Goal: Information Seeking & Learning: Check status

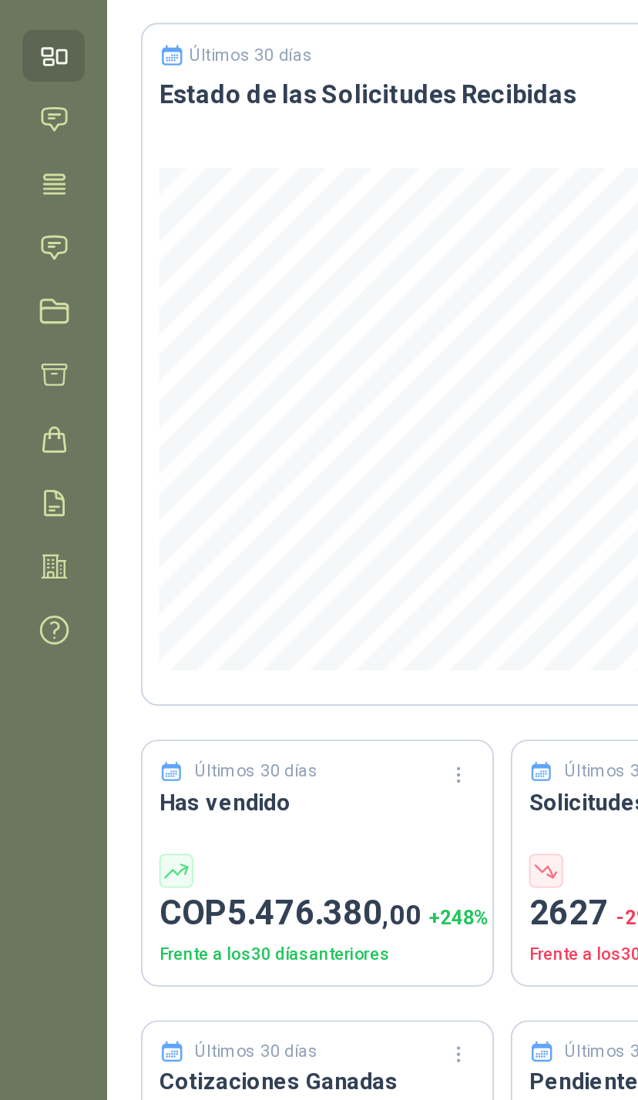
click at [40, 185] on link "Tareas" at bounding box center [29, 199] width 34 height 28
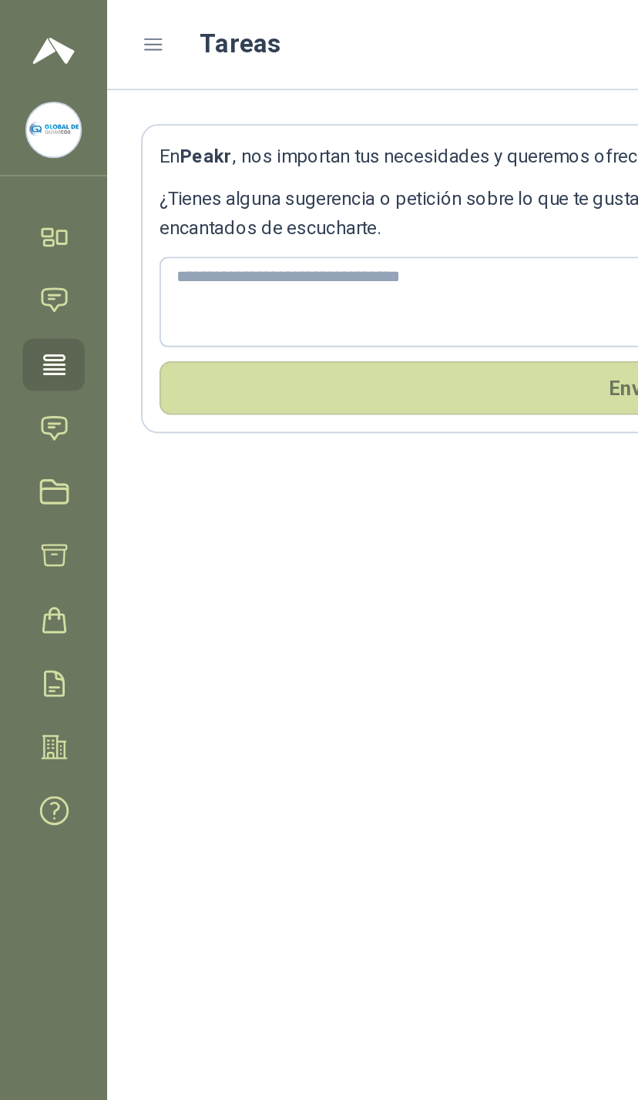
click at [42, 236] on link "Solicitudes" at bounding box center [29, 233] width 34 height 28
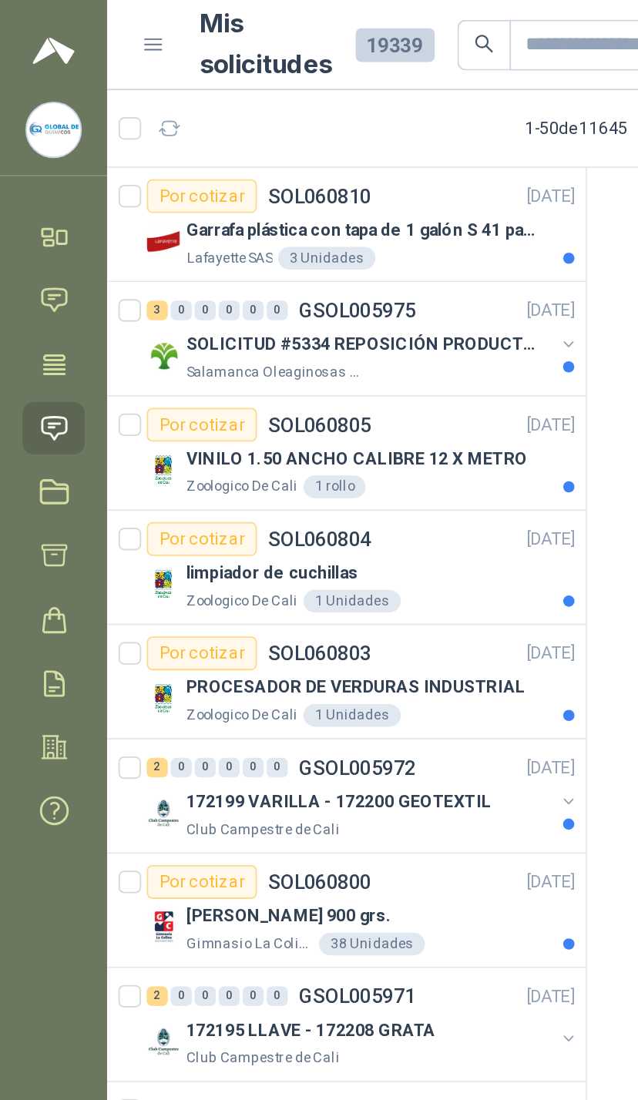
click at [303, 190] on div "SOLICITUD #5334 REPOSICIÓN PRODUCTOS Salamanca Oleaginosas SAS" at bounding box center [198, 194] width 236 height 31
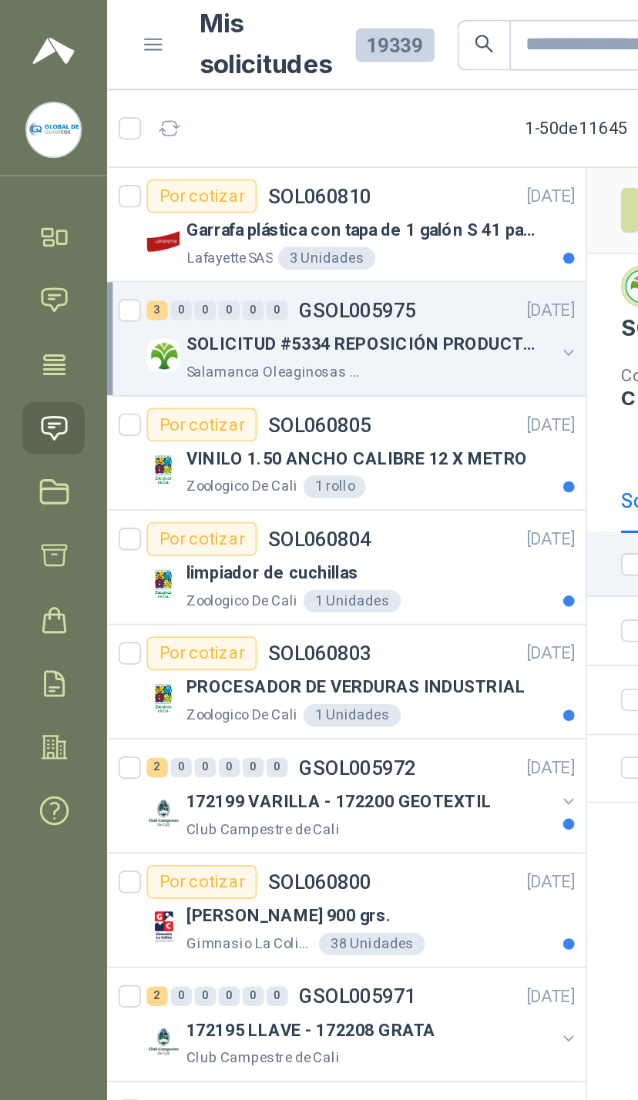
click at [300, 192] on div "SOLICITUD #5334 REPOSICIÓN PRODUCTOS" at bounding box center [201, 188] width 199 height 18
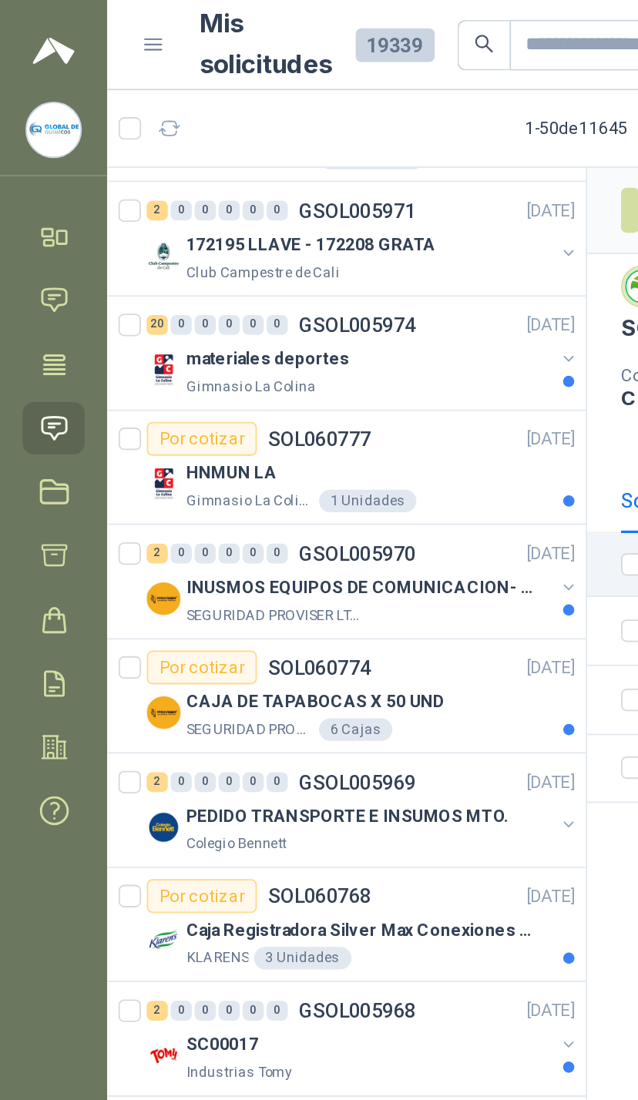
scroll to position [623, 0]
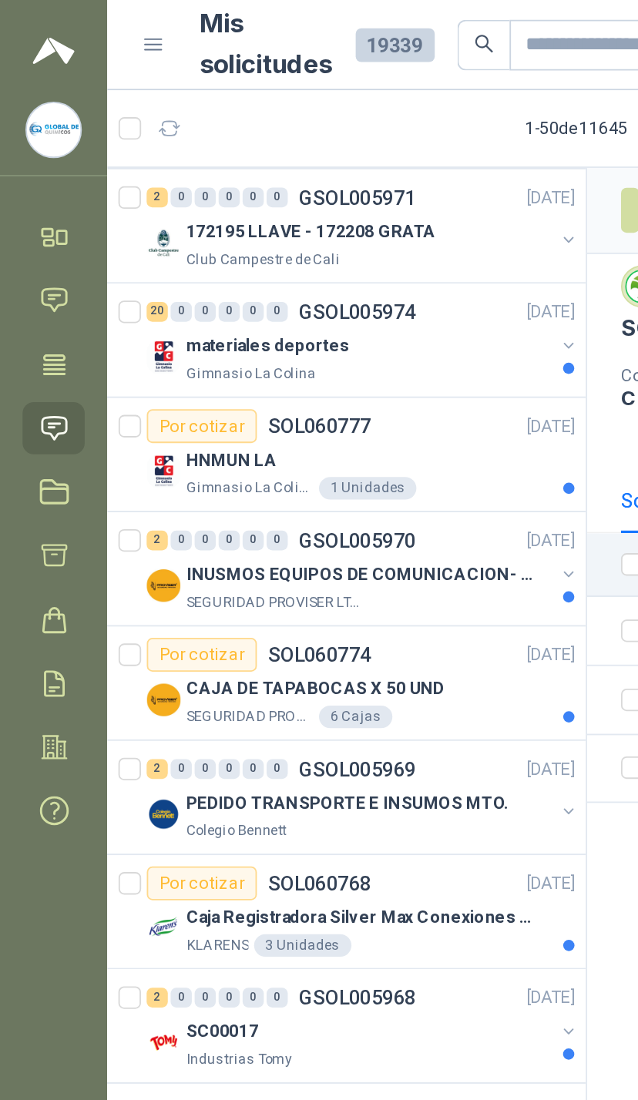
click at [301, 259] on div "HNMUN LA" at bounding box center [208, 251] width 212 height 18
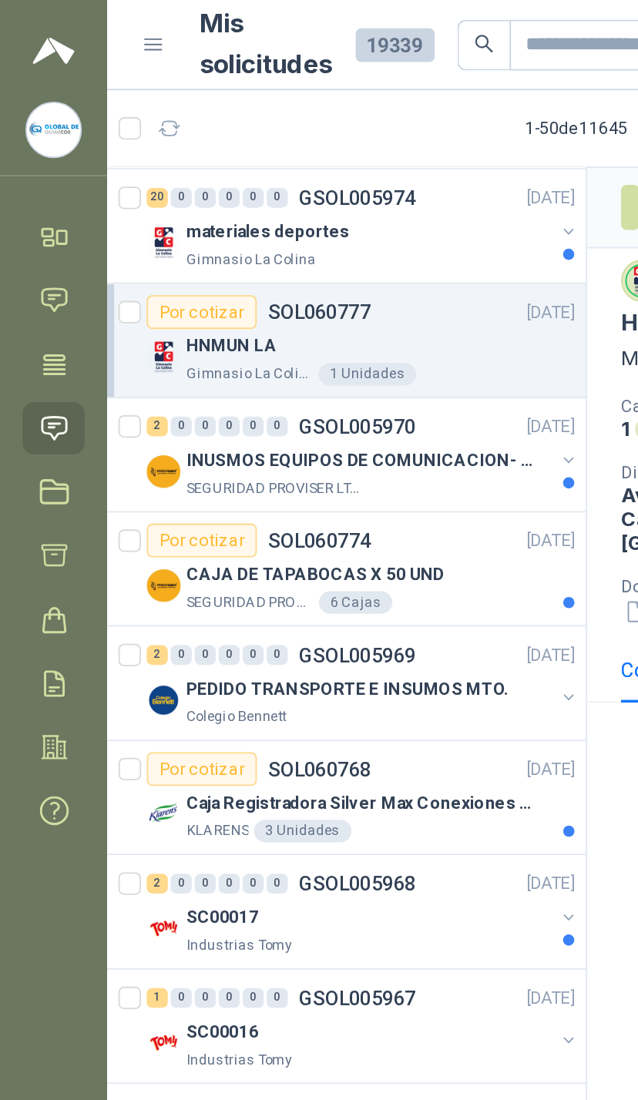
scroll to position [687, 0]
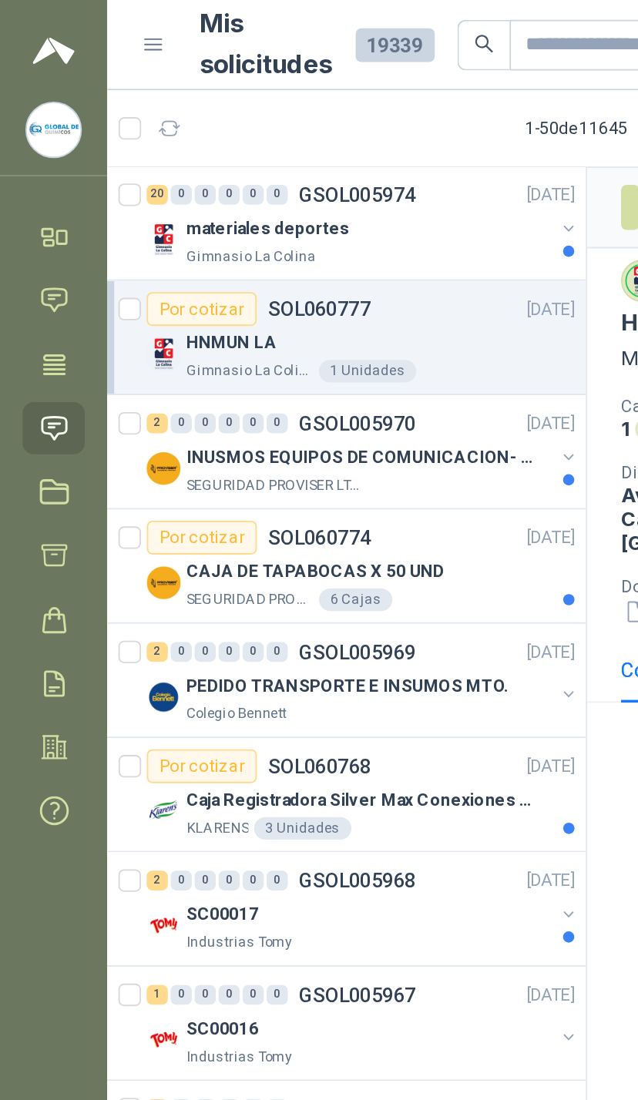
click at [301, 257] on div "INUSMOS EQUIPOS DE COMUNICACION- DGP 8550 SEGURIDAD PROVISER LTDA" at bounding box center [198, 255] width 236 height 31
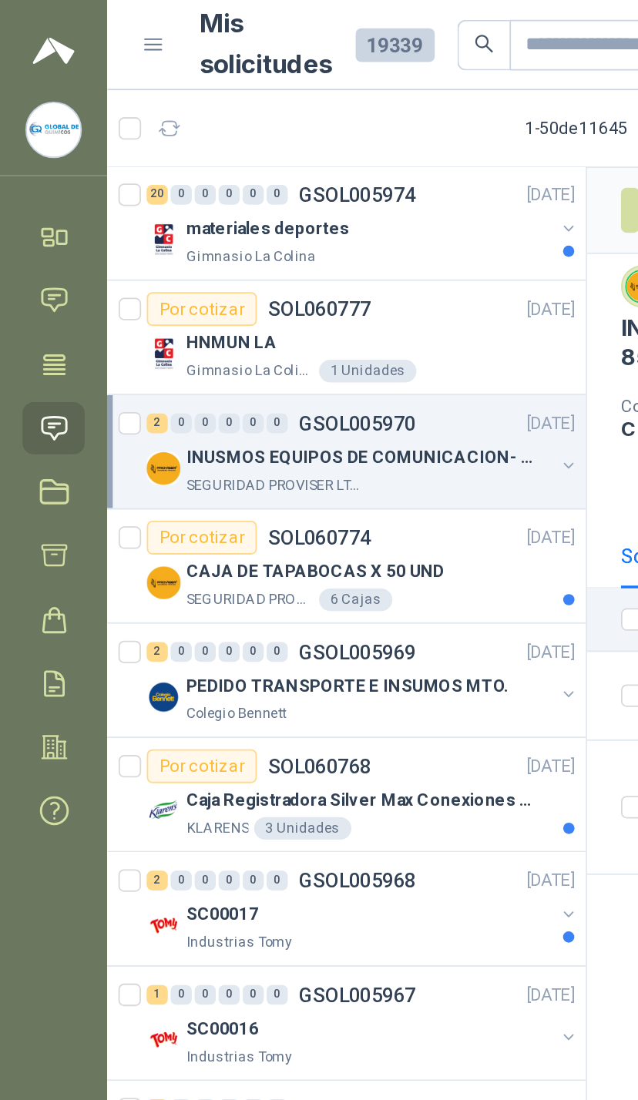
click at [310, 252] on button "button" at bounding box center [310, 254] width 12 height 12
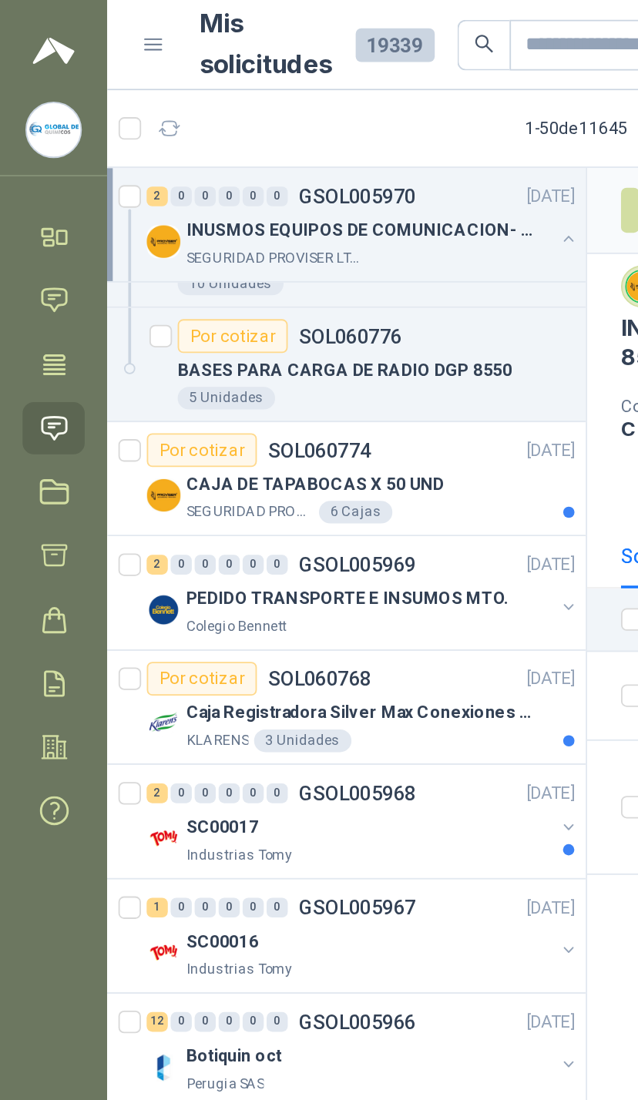
scroll to position [903, 0]
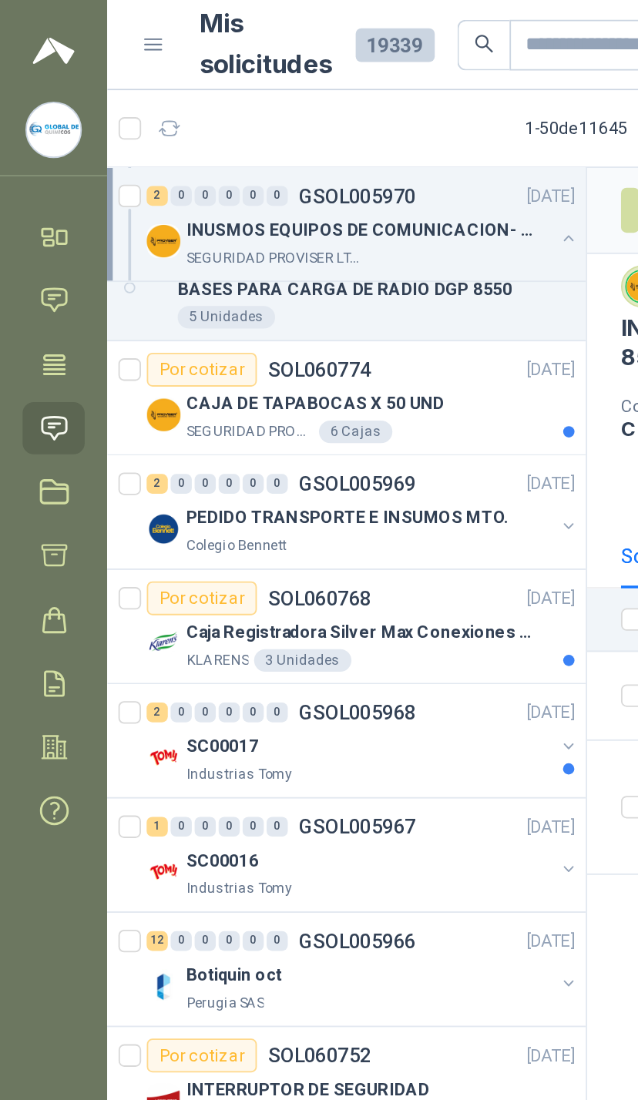
click at [290, 236] on div "SEGURIDAD PROVISER LTDA 6 Cajas" at bounding box center [208, 236] width 212 height 12
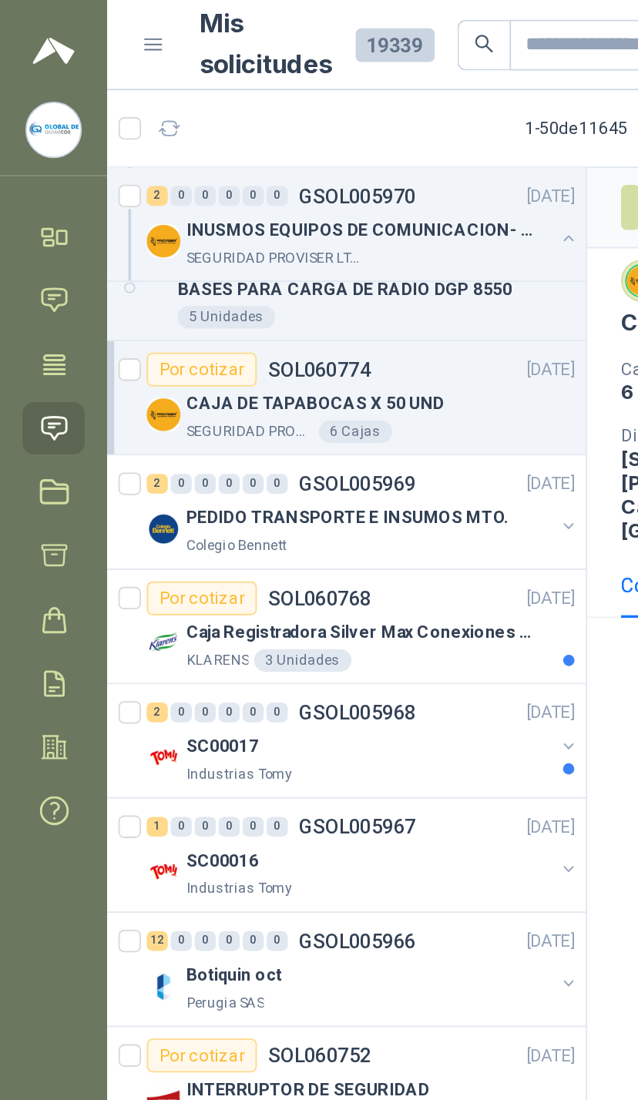
click at [283, 236] on div "SEGURIDAD PROVISER LTDA 6 Cajas" at bounding box center [208, 236] width 212 height 12
click at [310, 288] on button "button" at bounding box center [310, 287] width 12 height 12
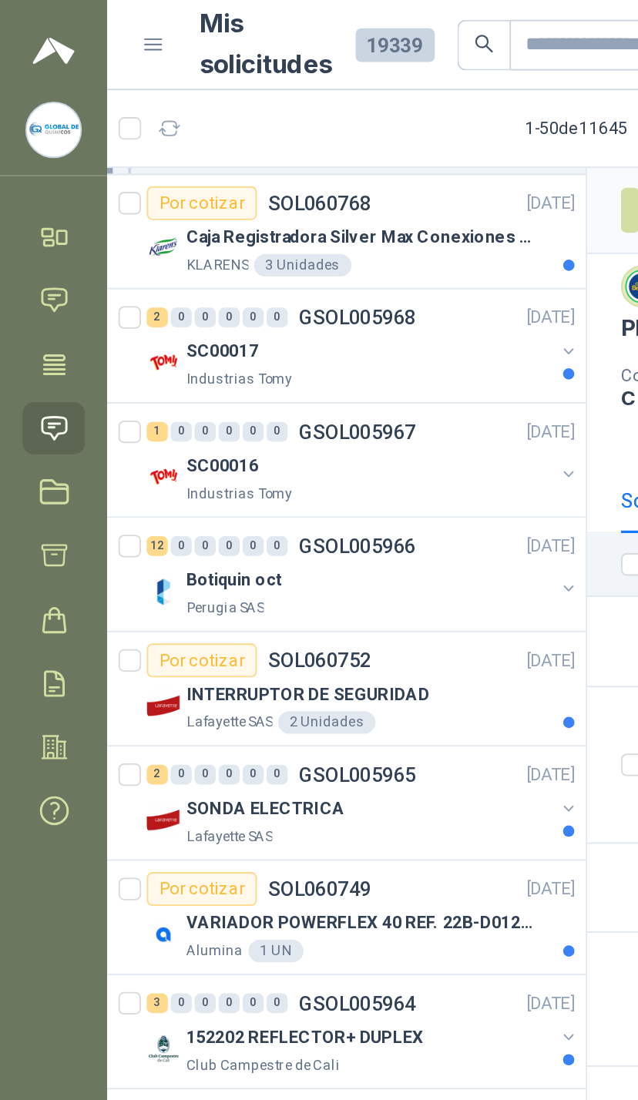
scroll to position [1498, 0]
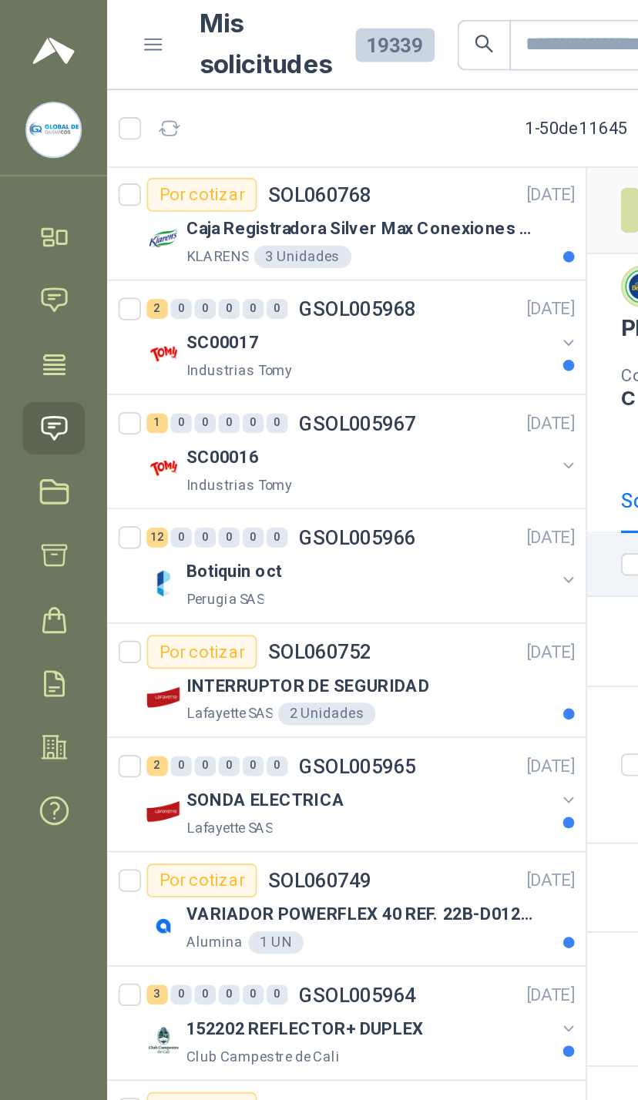
click at [308, 314] on button "button" at bounding box center [310, 316] width 12 height 12
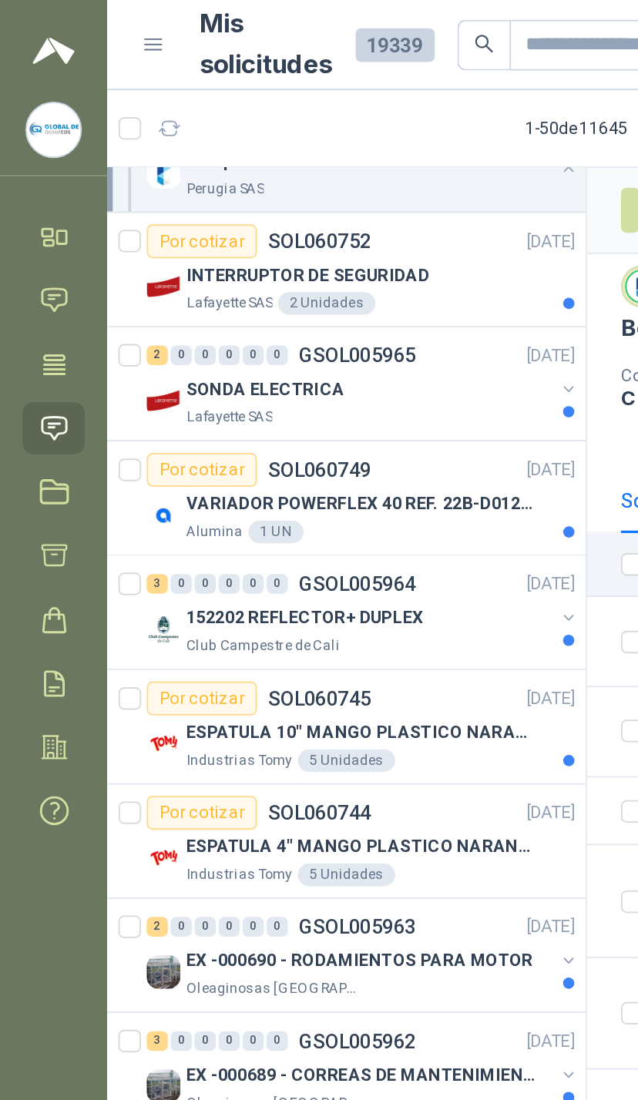
scroll to position [2475, 0]
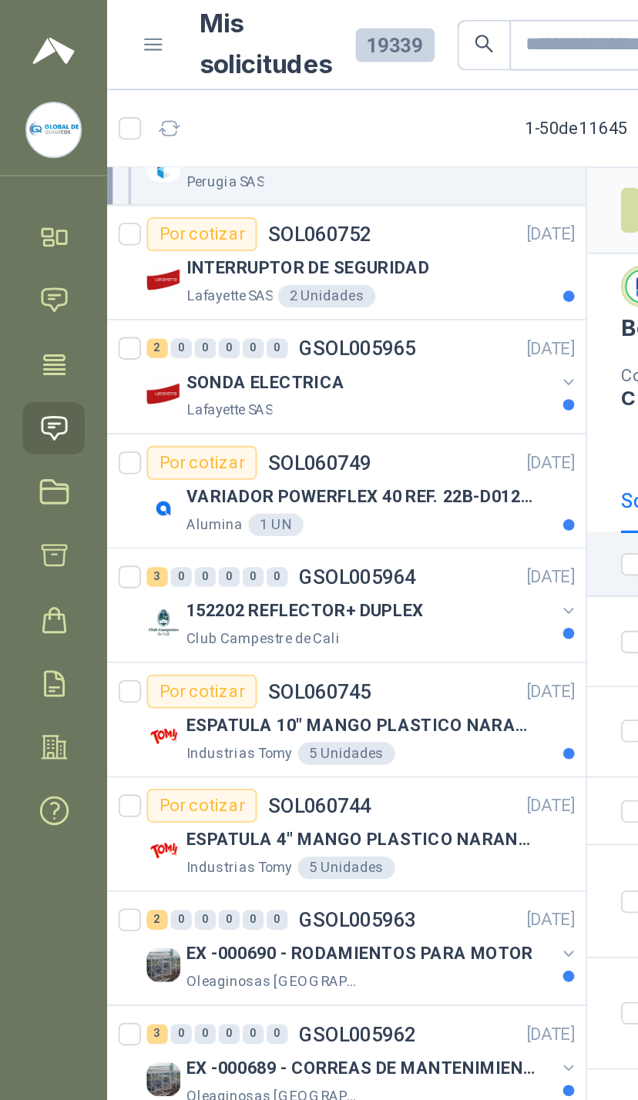
click at [310, 339] on button "button" at bounding box center [310, 333] width 12 height 12
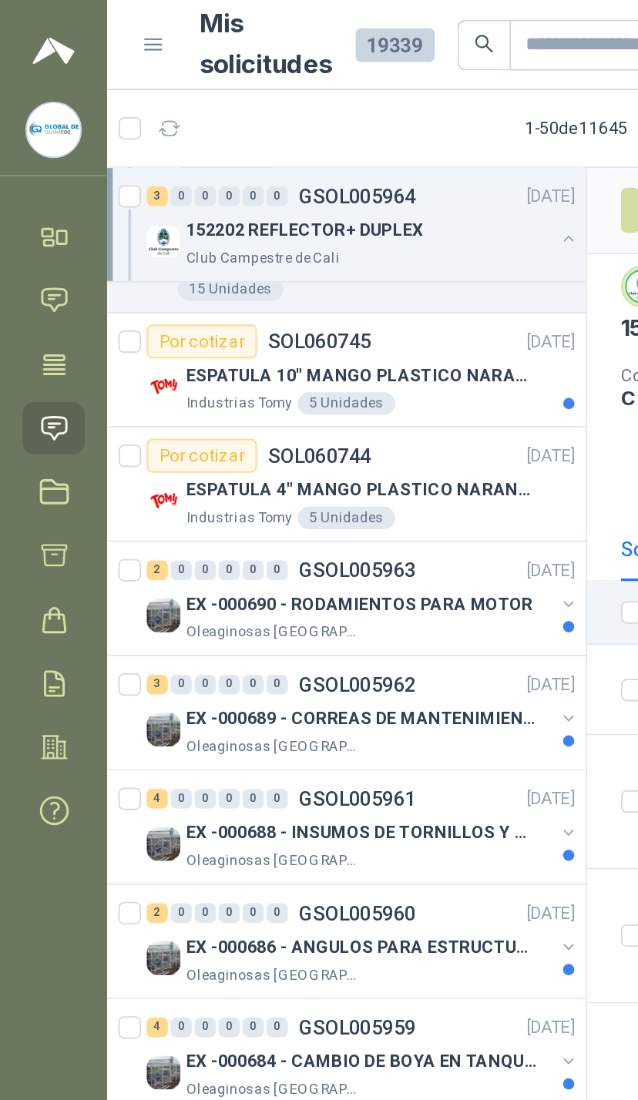
scroll to position [2854, 0]
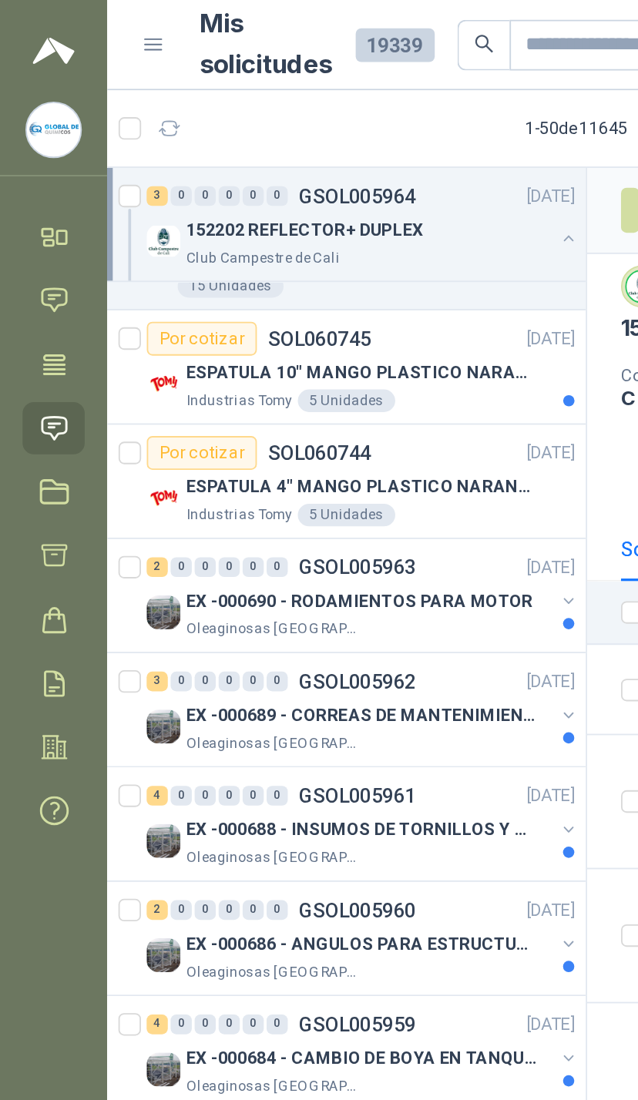
click at [304, 334] on div at bounding box center [310, 334] width 12 height 25
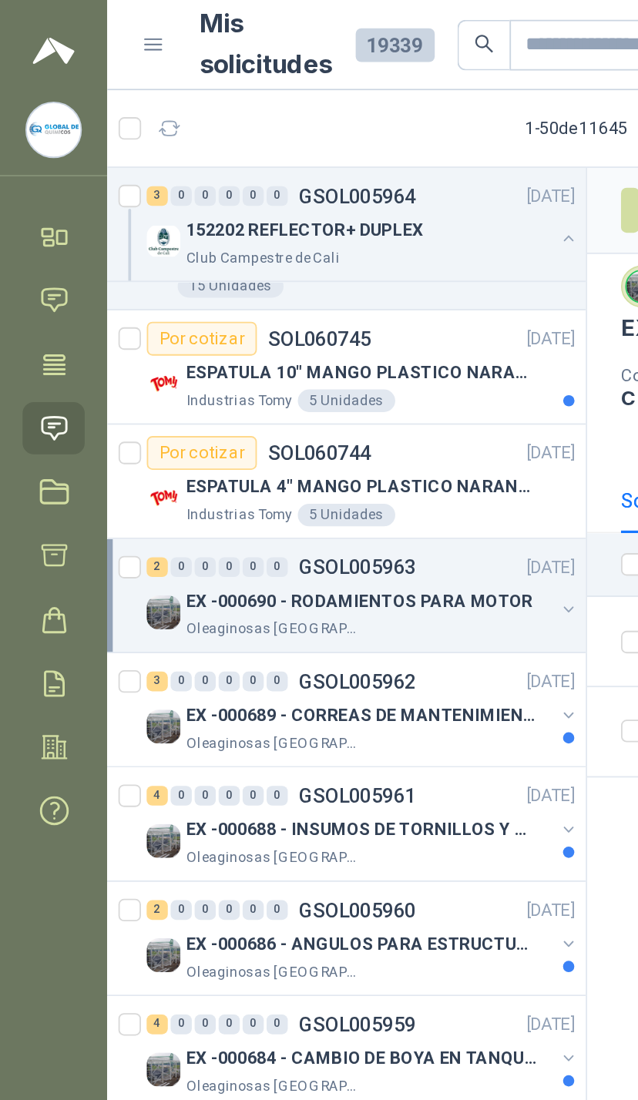
click at [312, 327] on button "button" at bounding box center [310, 333] width 12 height 12
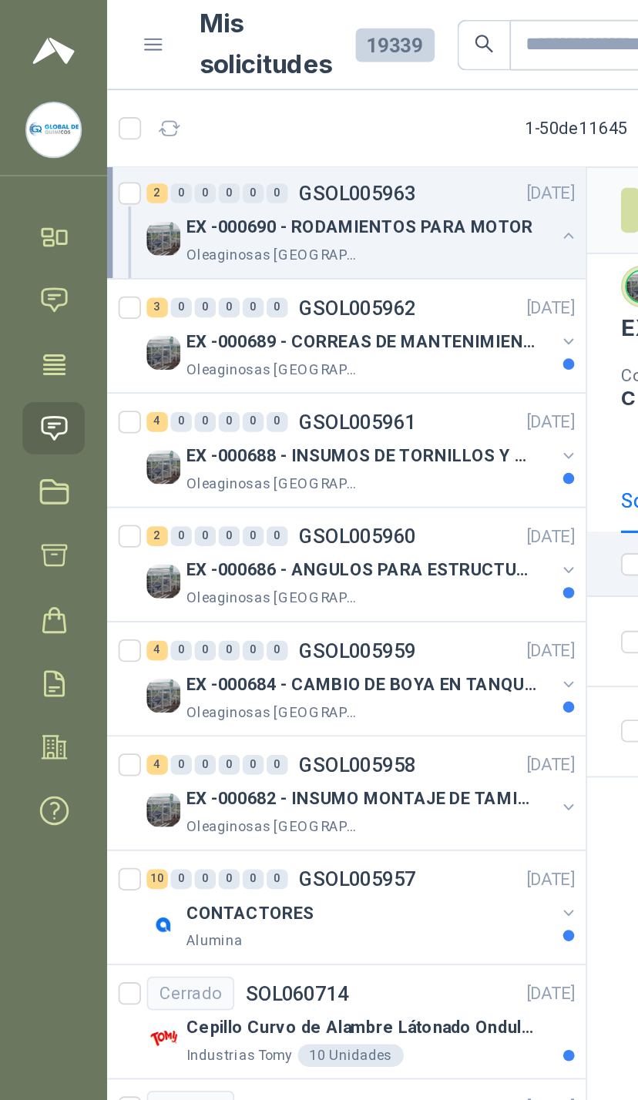
scroll to position [3192, 0]
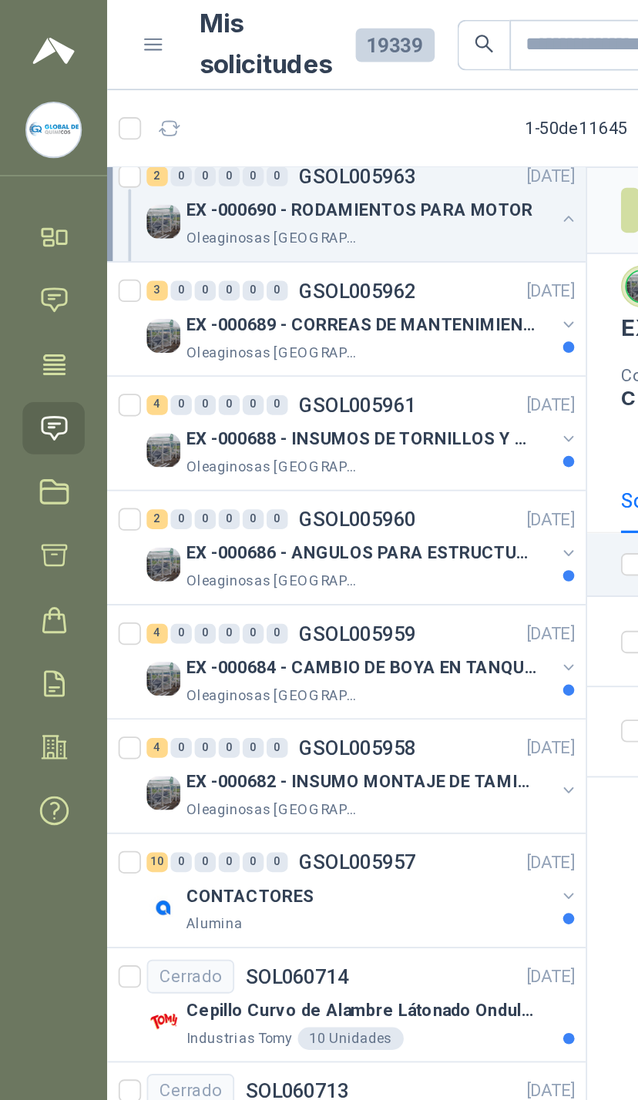
click at [301, 255] on div "EX -000688 - INSUMOS DE TORNILLOS Y TUERCAS Oleaginosas San Fernando" at bounding box center [198, 245] width 236 height 31
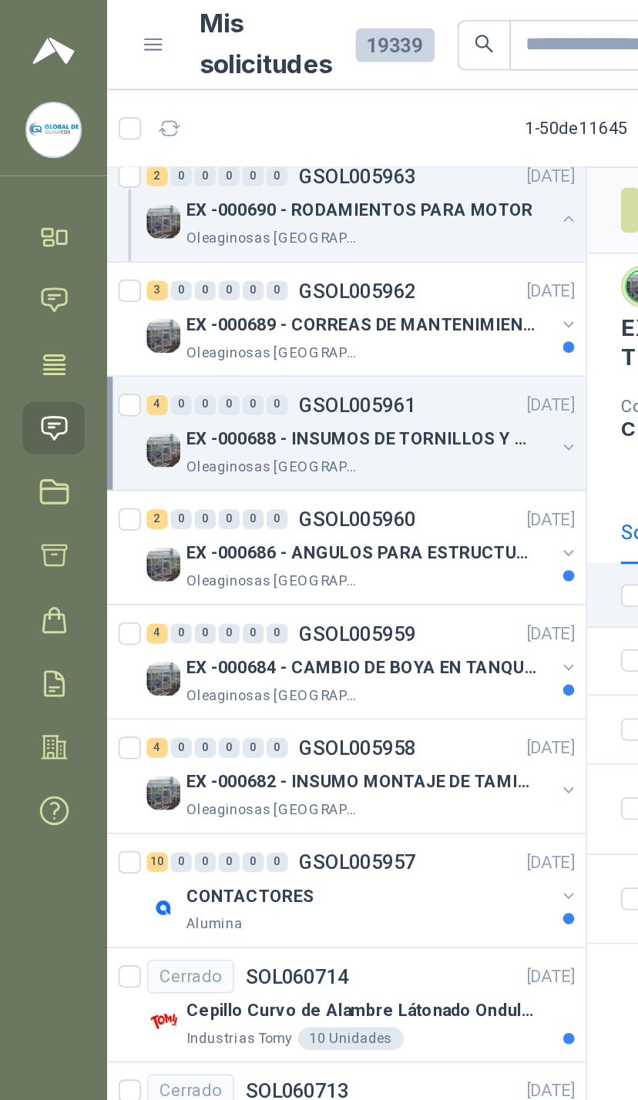
click at [313, 246] on button "button" at bounding box center [310, 244] width 12 height 12
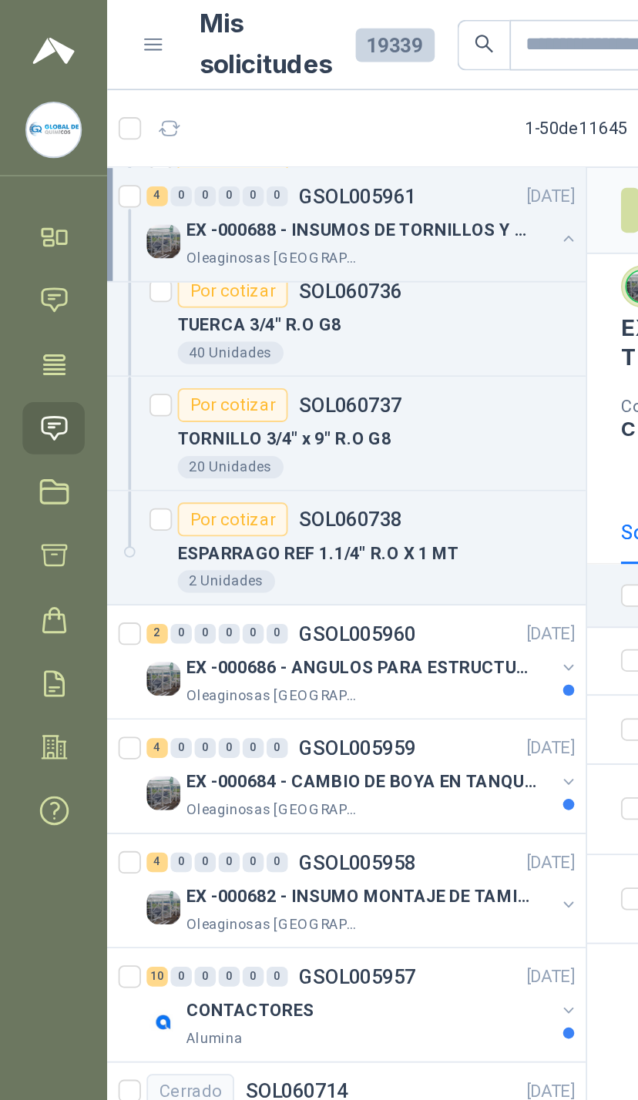
scroll to position [3381, 0]
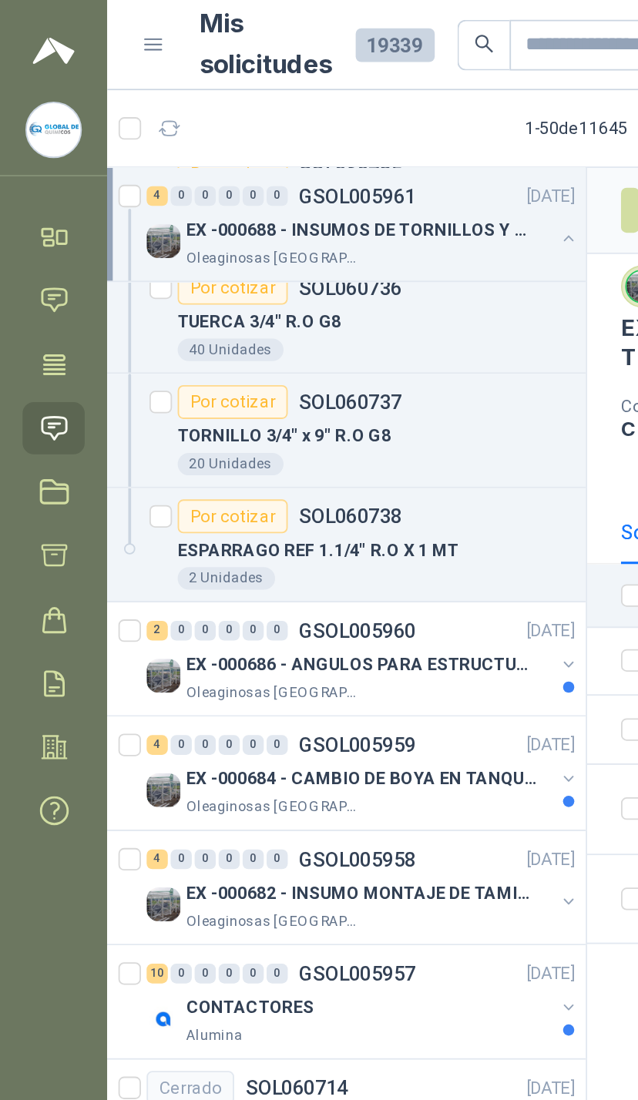
click at [311, 366] on button "button" at bounding box center [310, 363] width 12 height 12
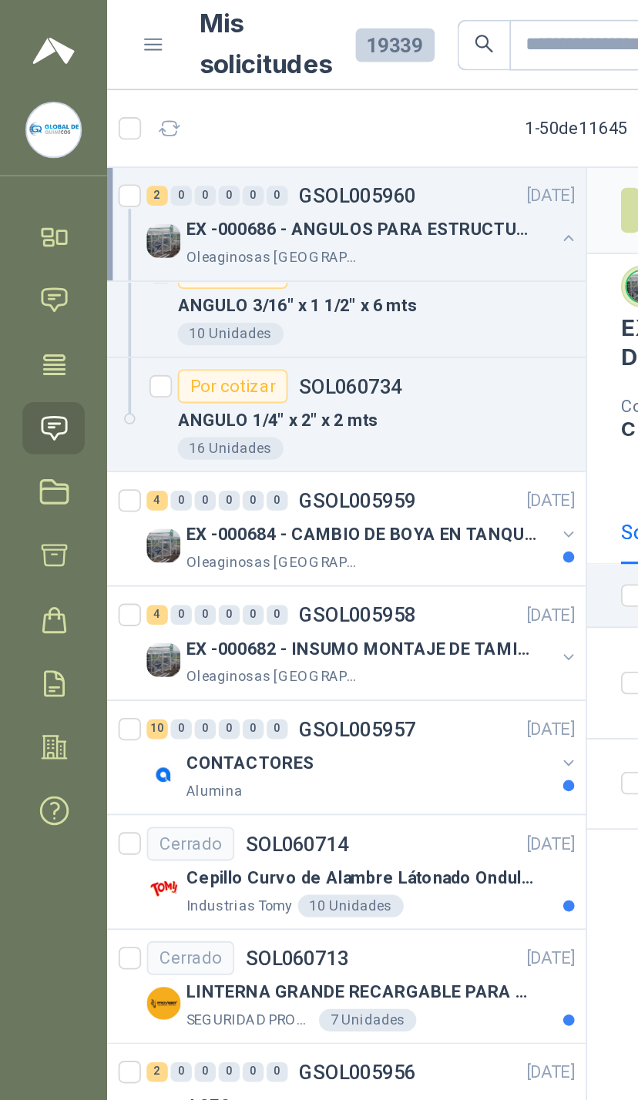
scroll to position [3687, 0]
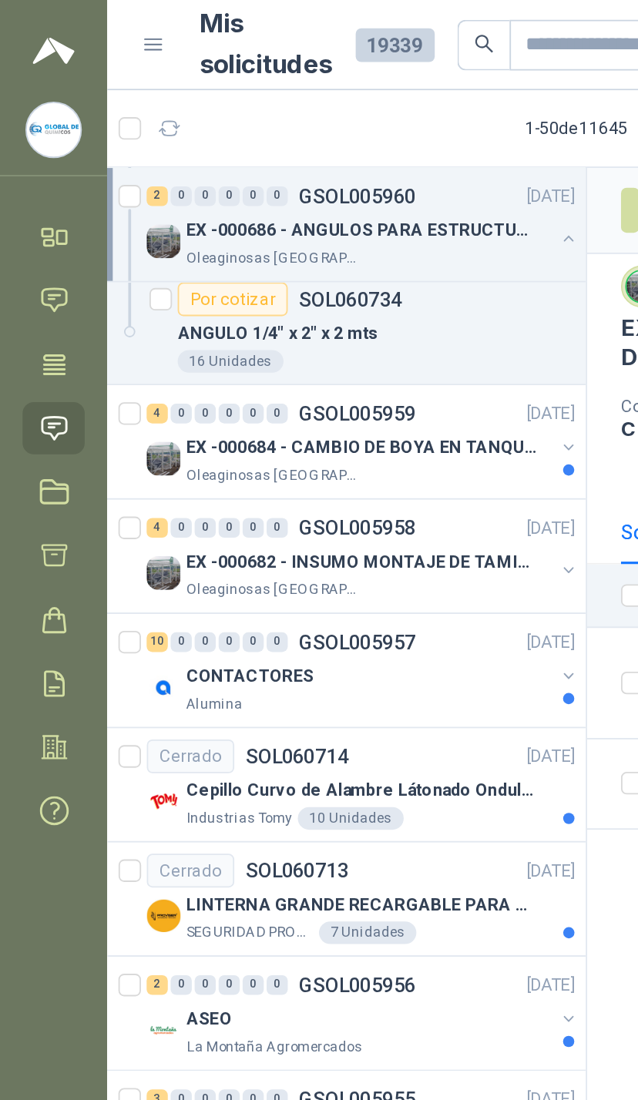
click at [311, 249] on button "button" at bounding box center [310, 244] width 12 height 12
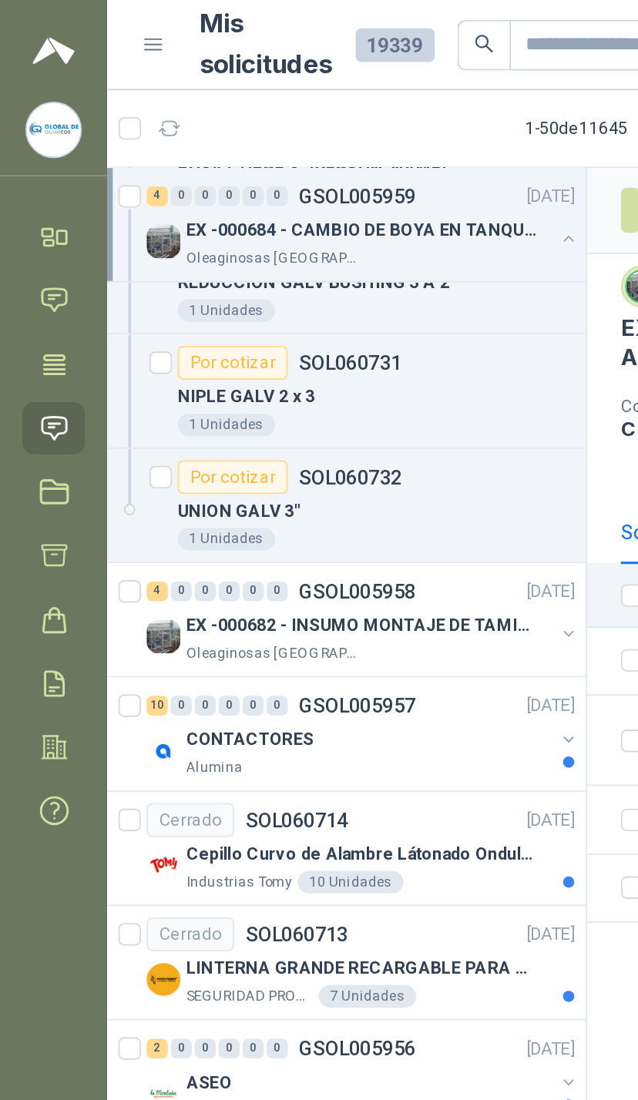
scroll to position [3907, 0]
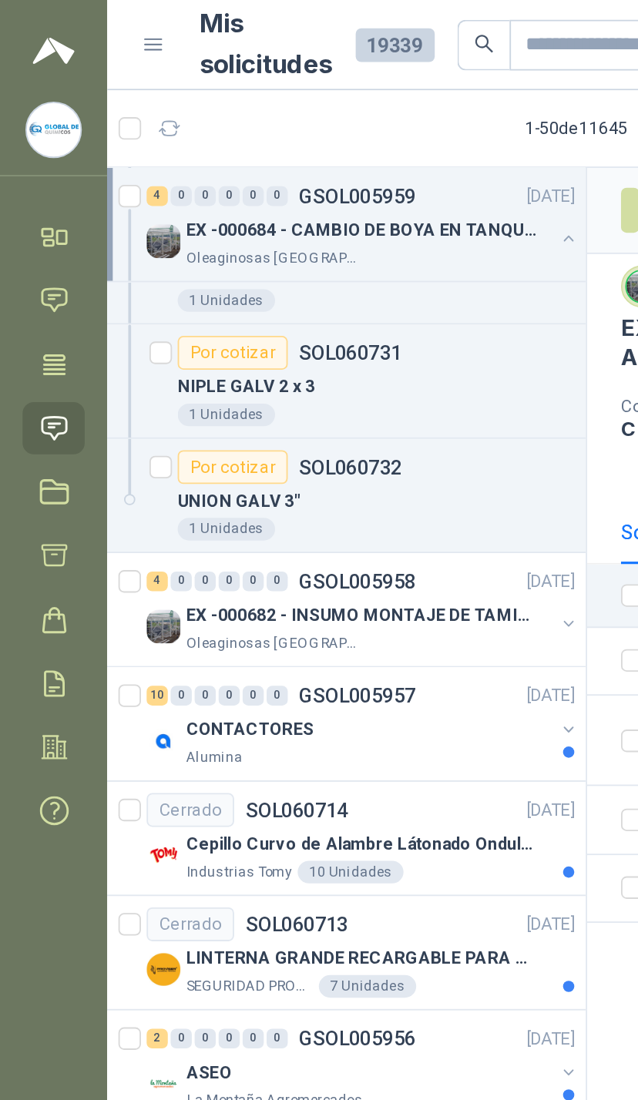
click at [306, 339] on button "button" at bounding box center [310, 340] width 12 height 12
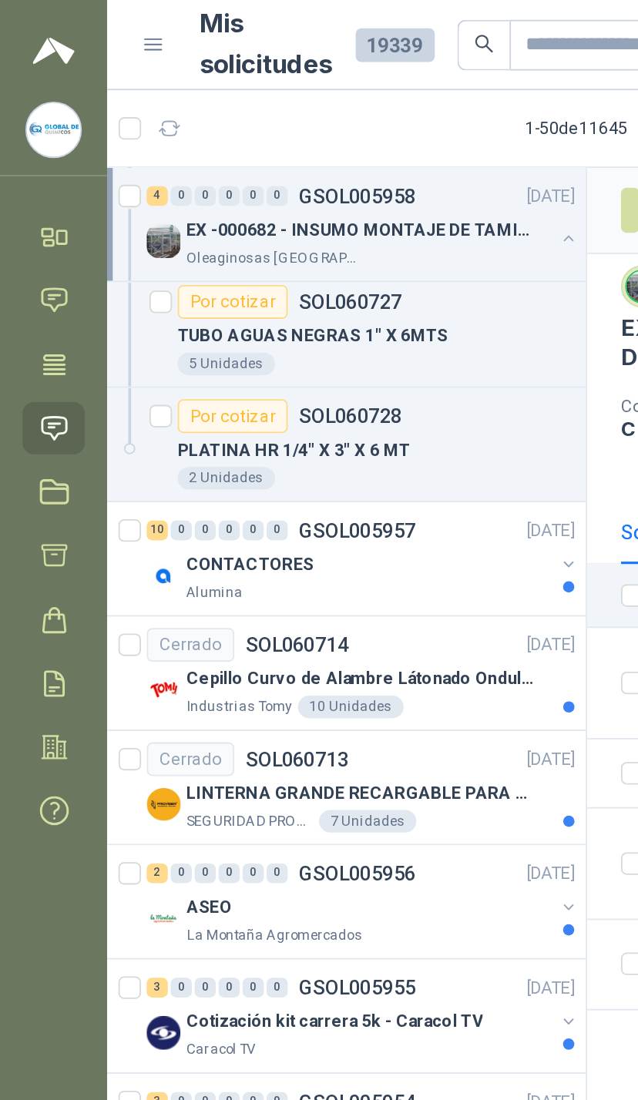
scroll to position [4273, 0]
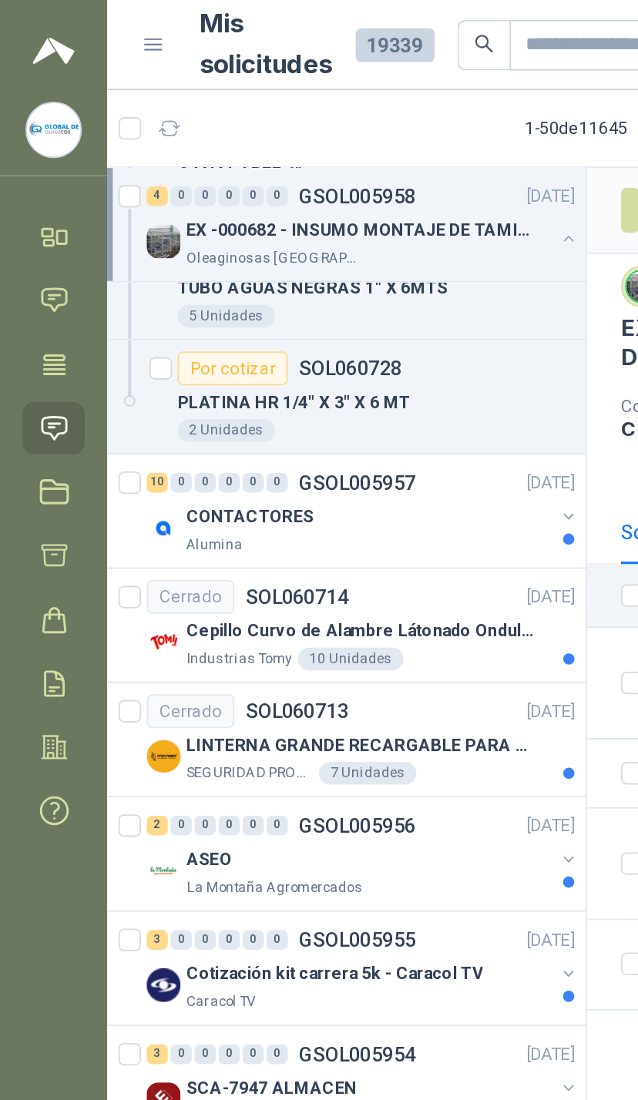
click at [307, 280] on button "button" at bounding box center [310, 282] width 12 height 12
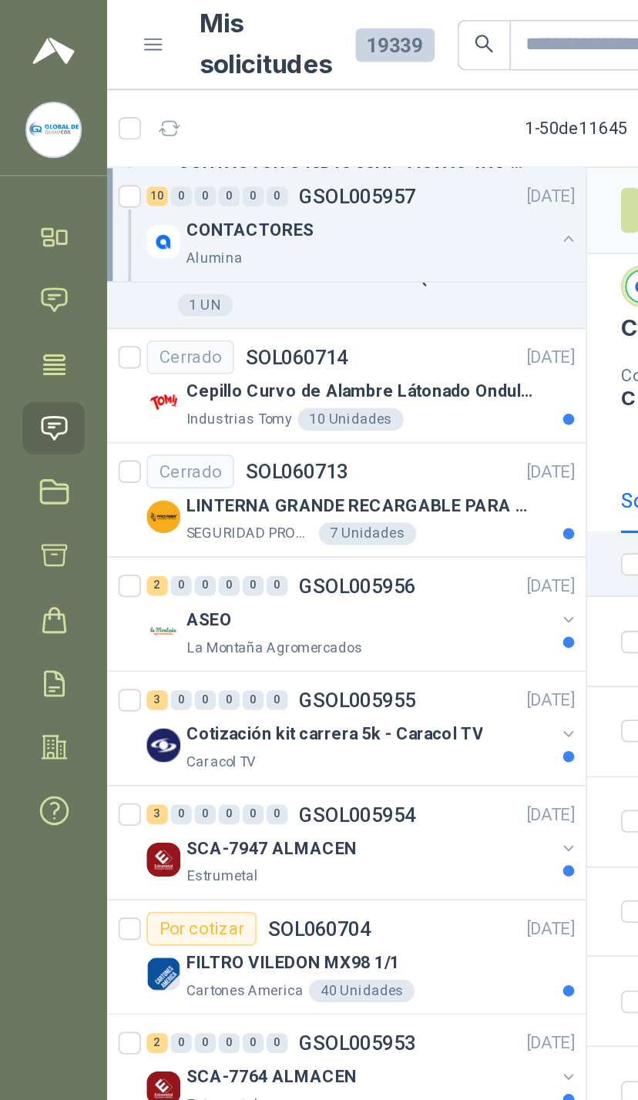
scroll to position [5055, 0]
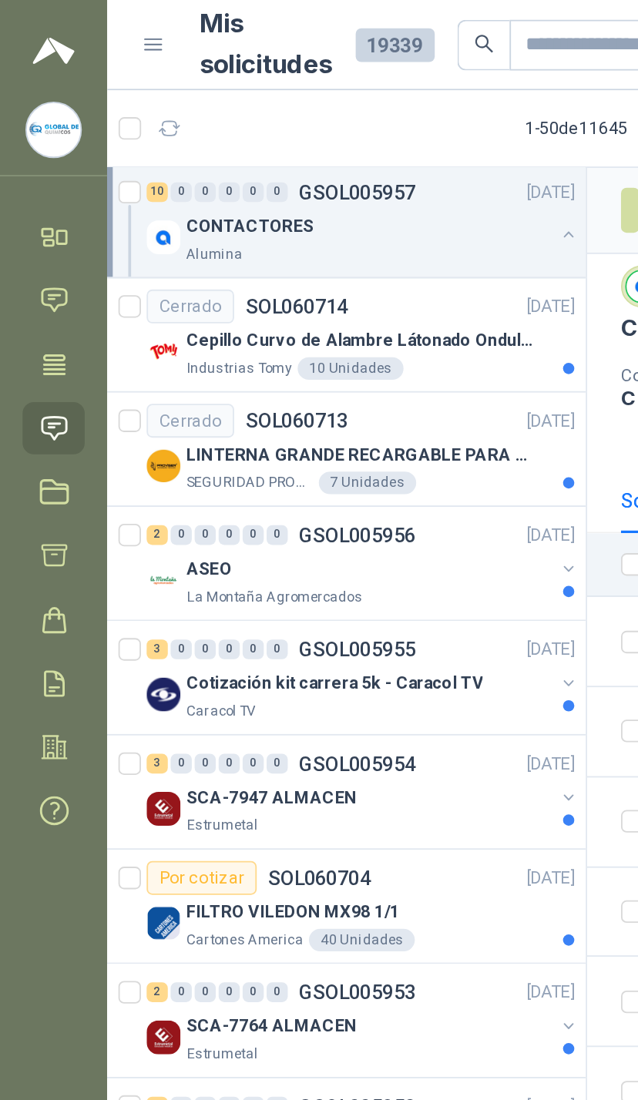
click at [313, 315] on icon "button" at bounding box center [310, 310] width 11 height 11
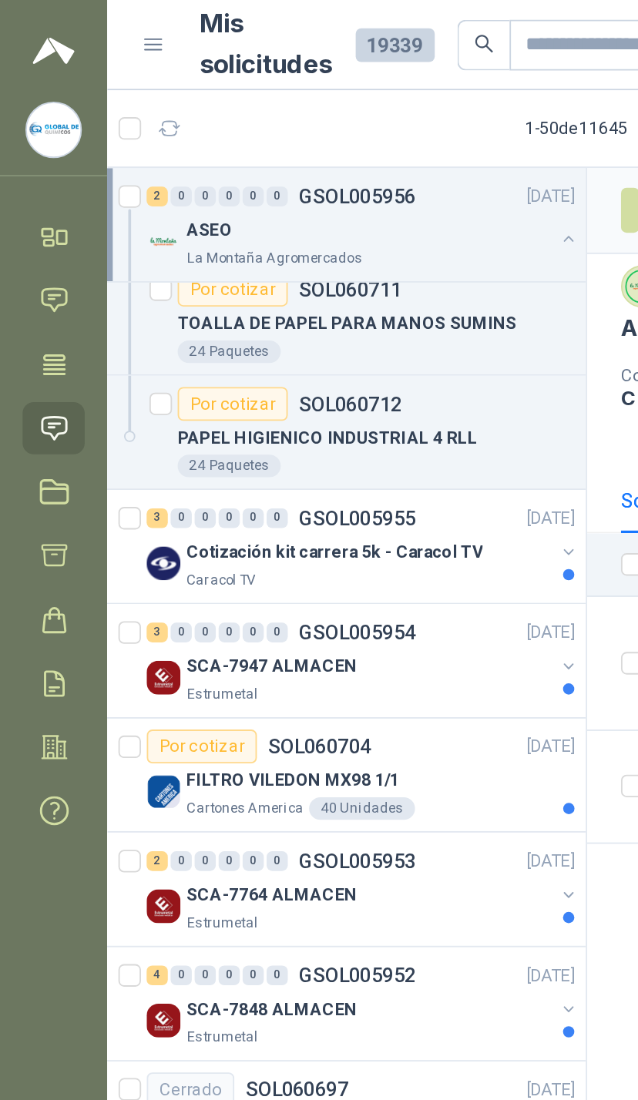
scroll to position [5256, 0]
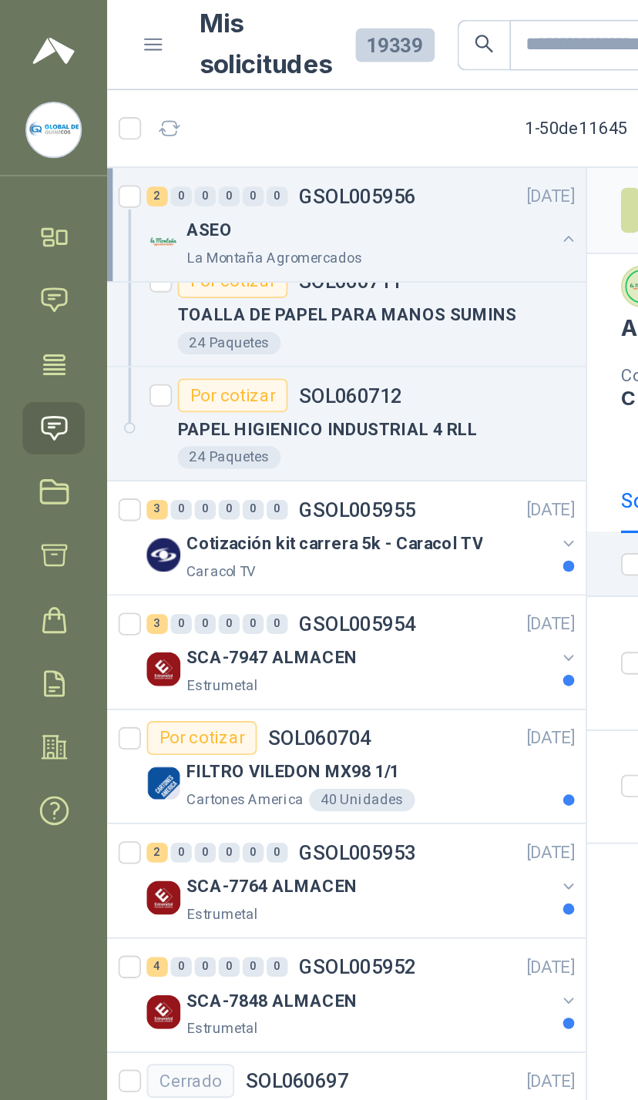
click at [299, 297] on div "Cotización kit carrera 5k - Caracol TV" at bounding box center [201, 296] width 199 height 18
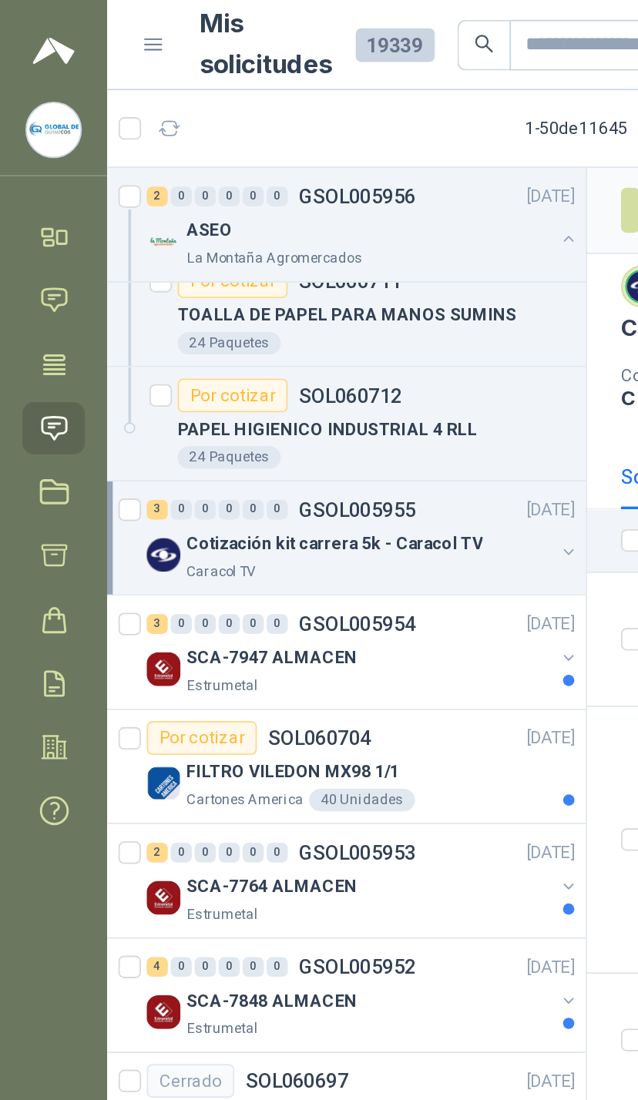
click at [300, 303] on div "Cotización kit carrera 5k - Caracol TV" at bounding box center [201, 296] width 199 height 18
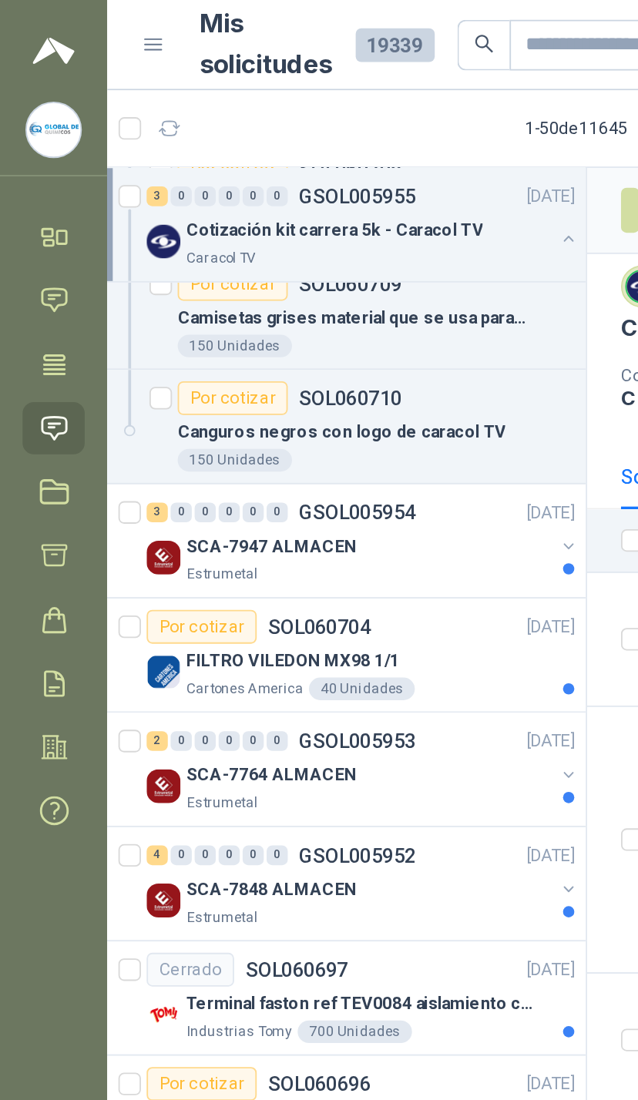
scroll to position [5504, 0]
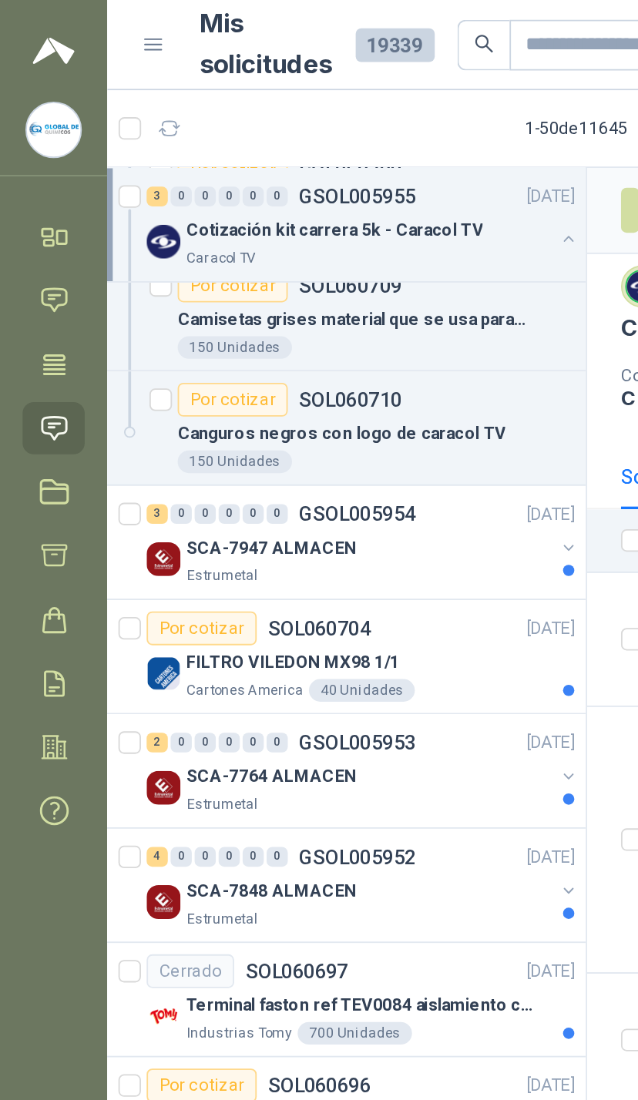
click at [304, 303] on div at bounding box center [310, 305] width 12 height 25
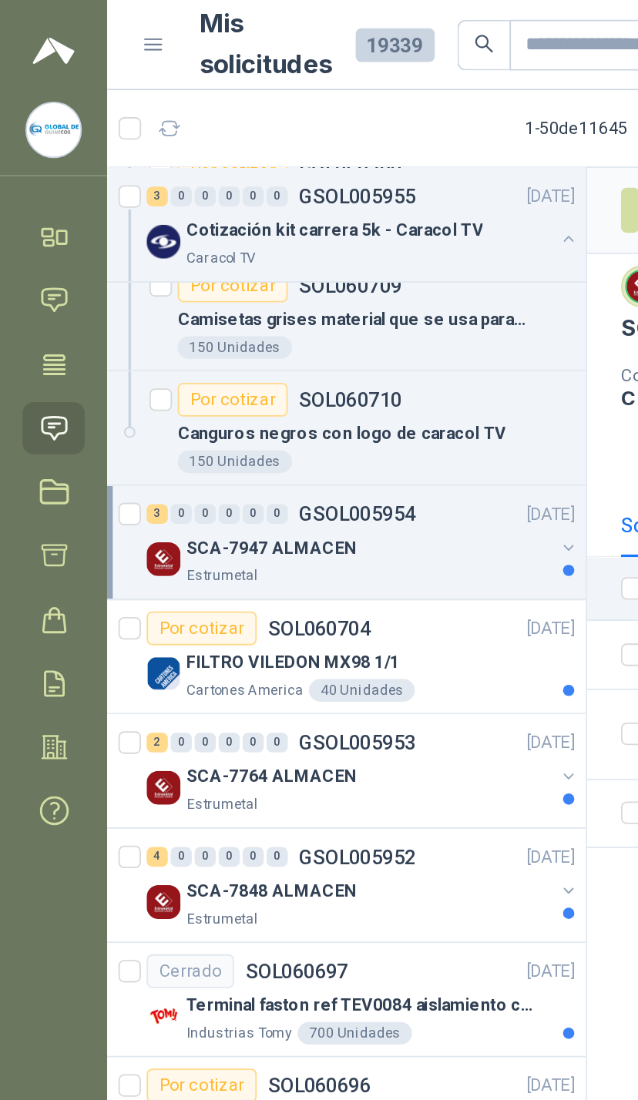
click at [305, 303] on button "button" at bounding box center [310, 299] width 12 height 12
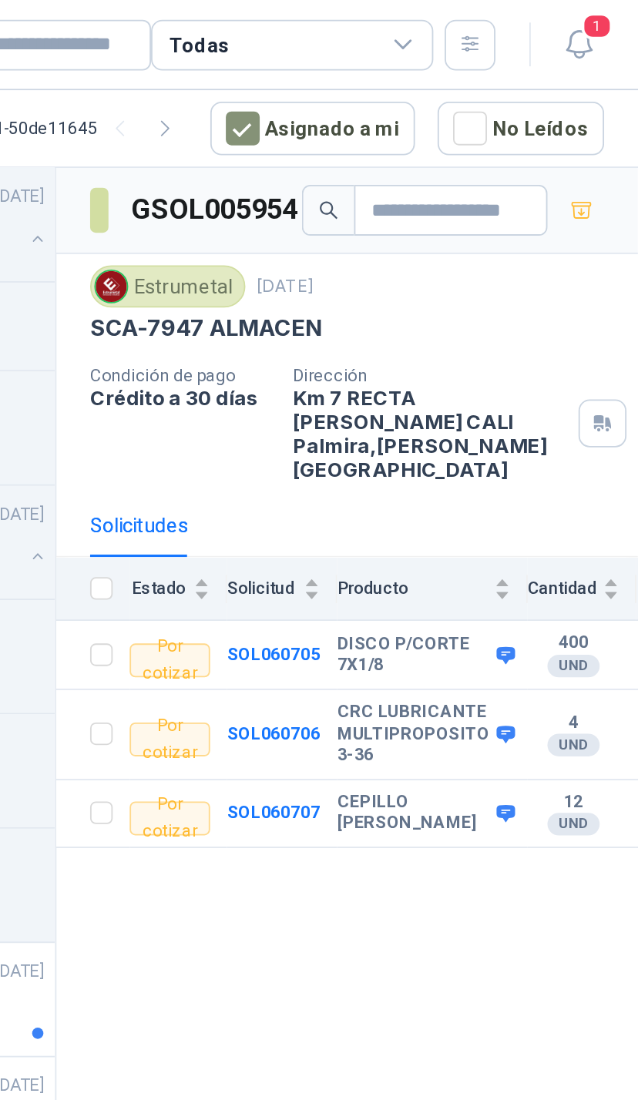
click at [607, 22] on span "1" at bounding box center [615, 14] width 17 height 15
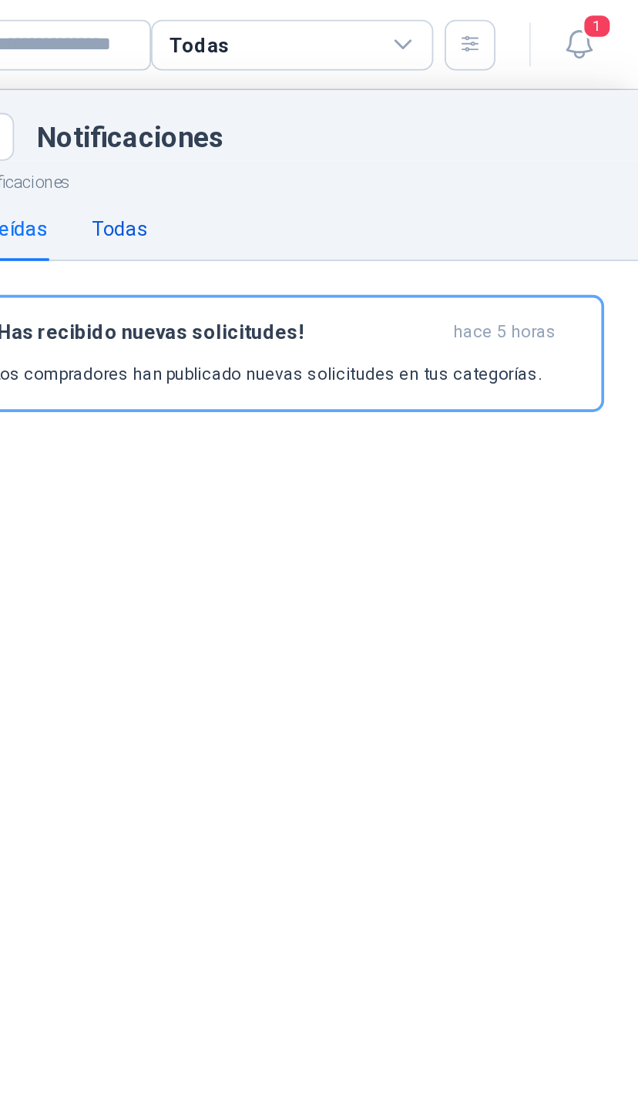
click at [340, 122] on div "Todas" at bounding box center [355, 124] width 30 height 17
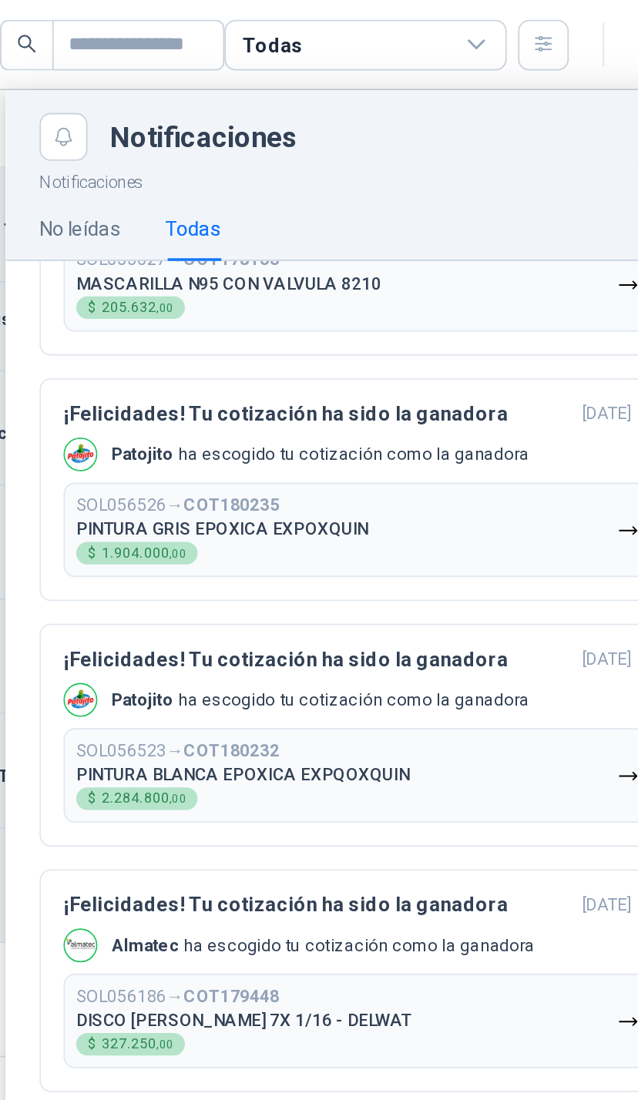
scroll to position [177, 0]
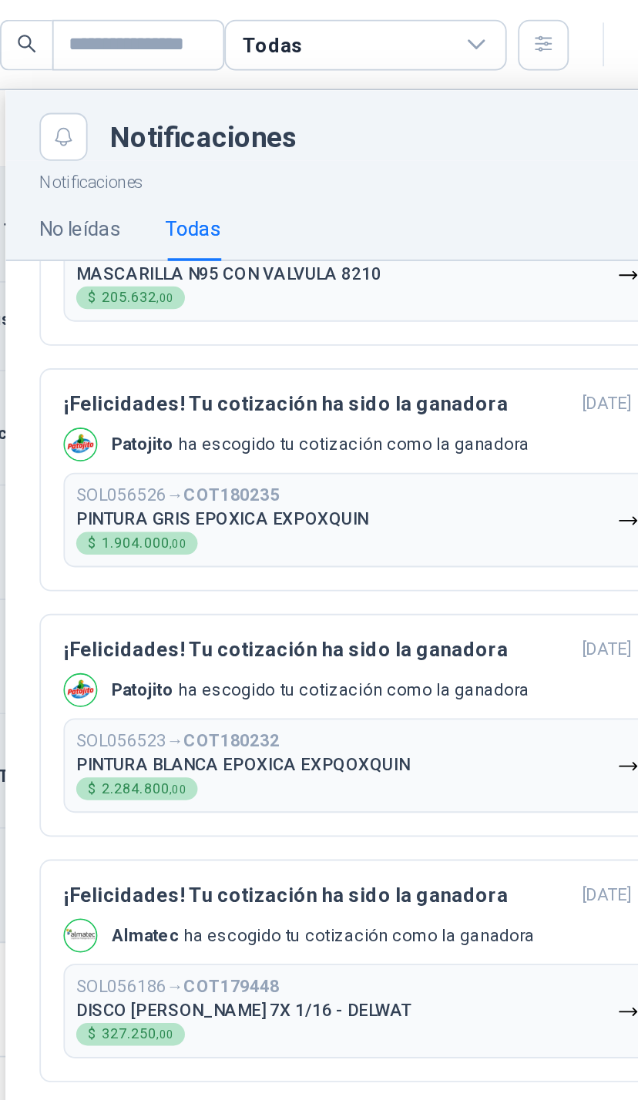
click at [284, 542] on button "SOL056186 → COT179448 DISCO DE CORTE 7X 1/16 - DELWAT $ 327.250 ,00" at bounding box center [445, 552] width 322 height 52
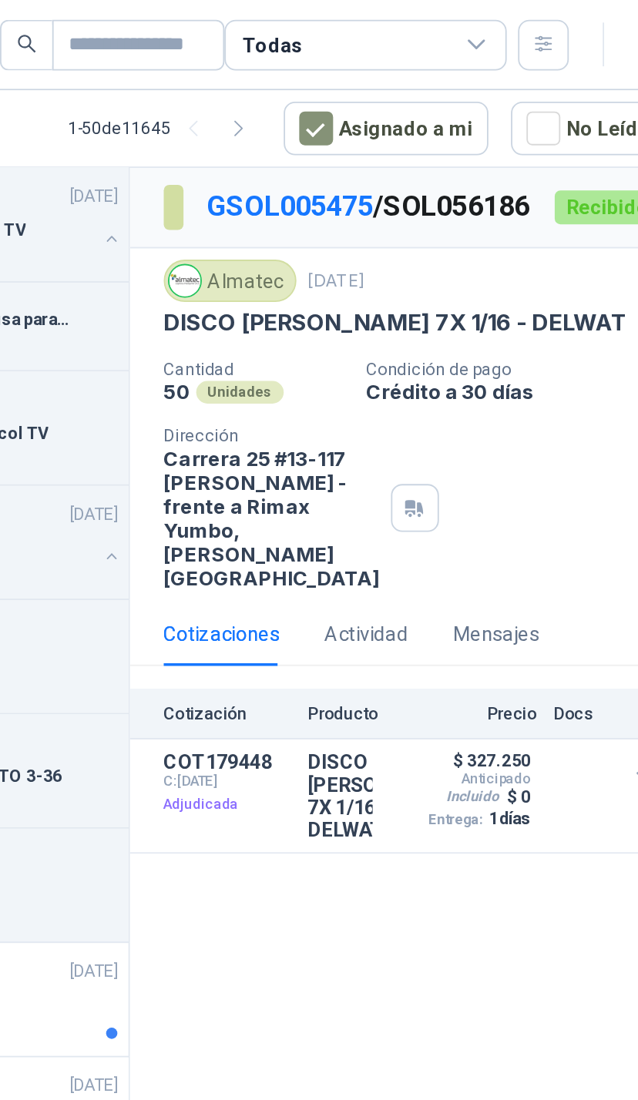
click at [0, 0] on button "Detalles" at bounding box center [0, 0] width 0 height 0
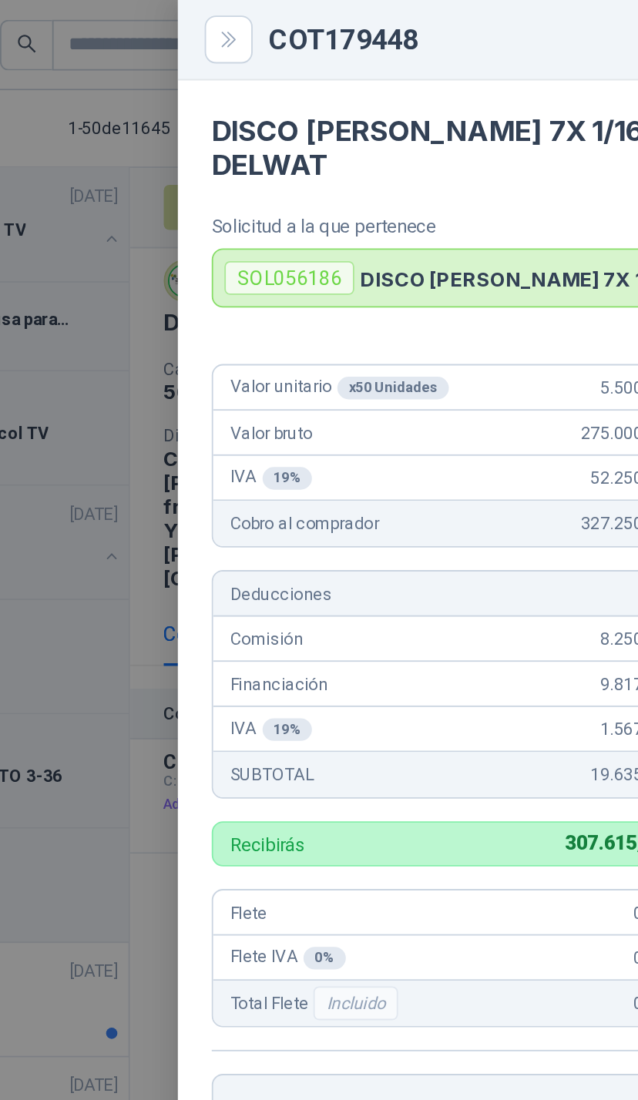
click at [54, 292] on div at bounding box center [319, 550] width 638 height 1100
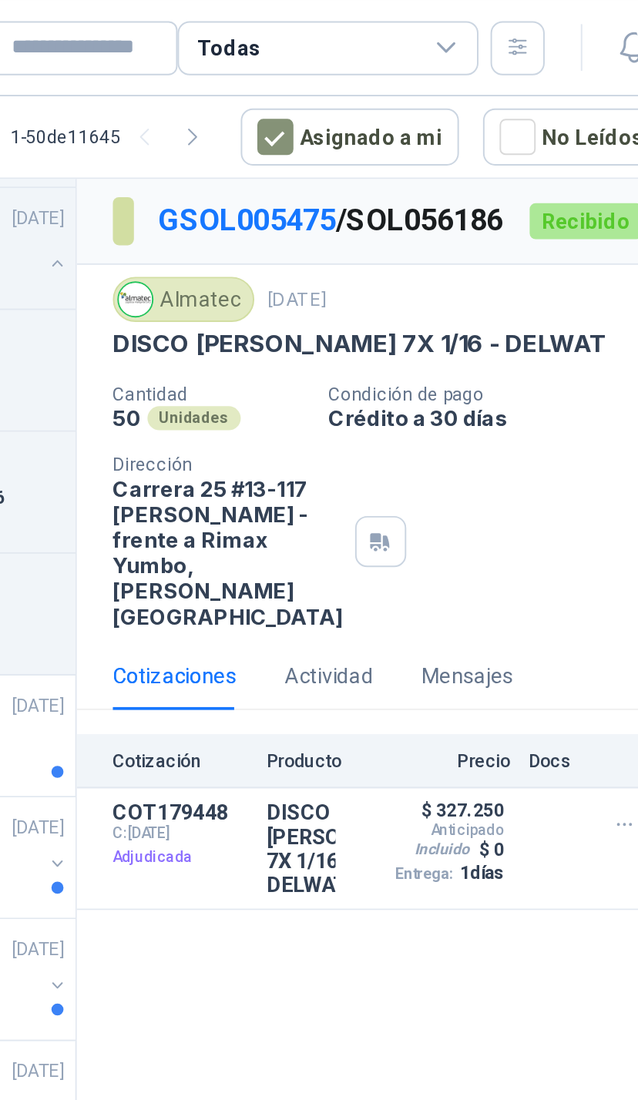
scroll to position [121, 0]
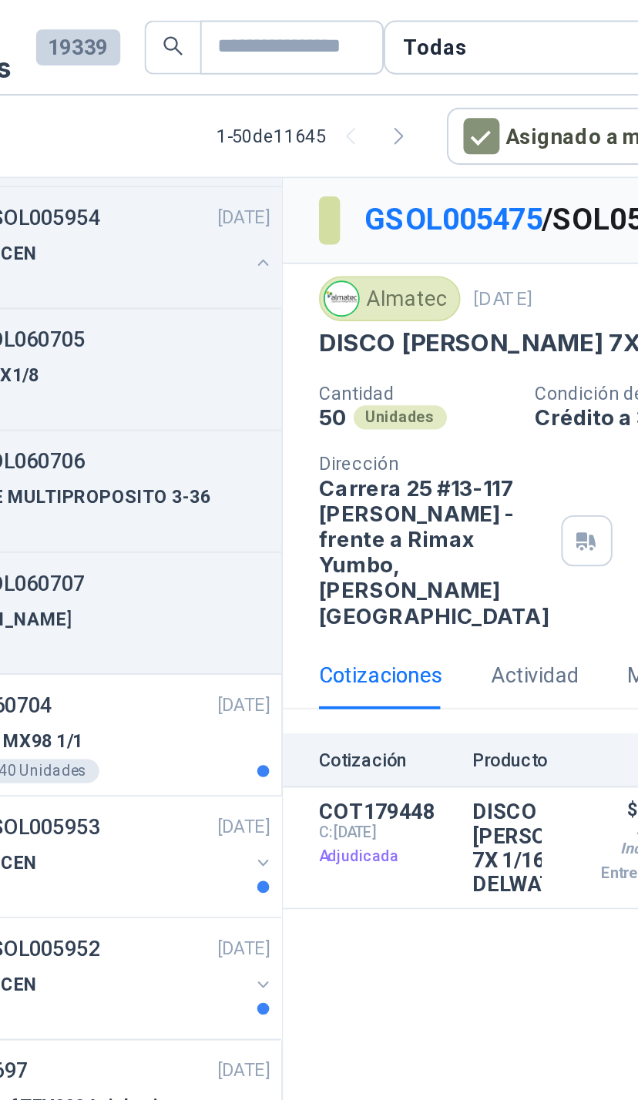
click at [0, 0] on button "Detalles" at bounding box center [0, 0] width 0 height 0
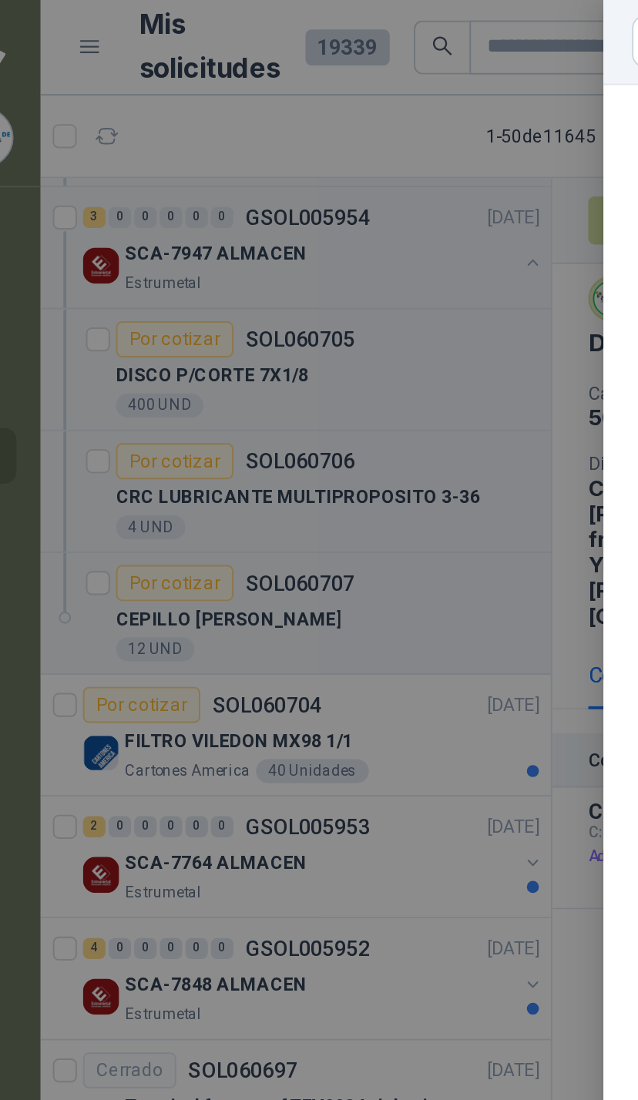
click at [176, 386] on div at bounding box center [319, 550] width 638 height 1100
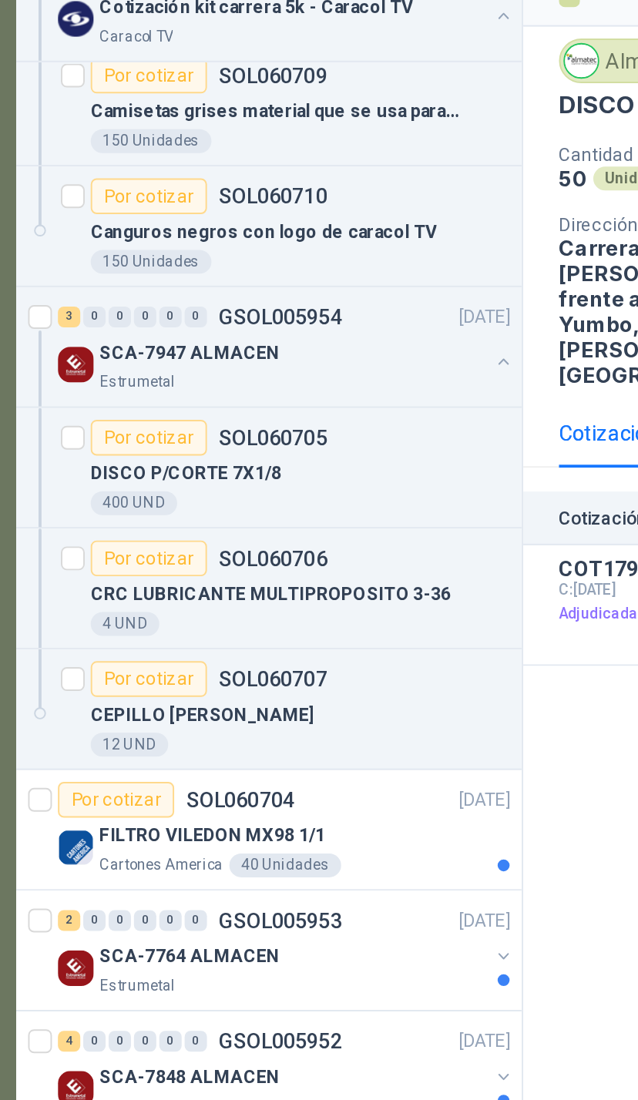
scroll to position [5518, 0]
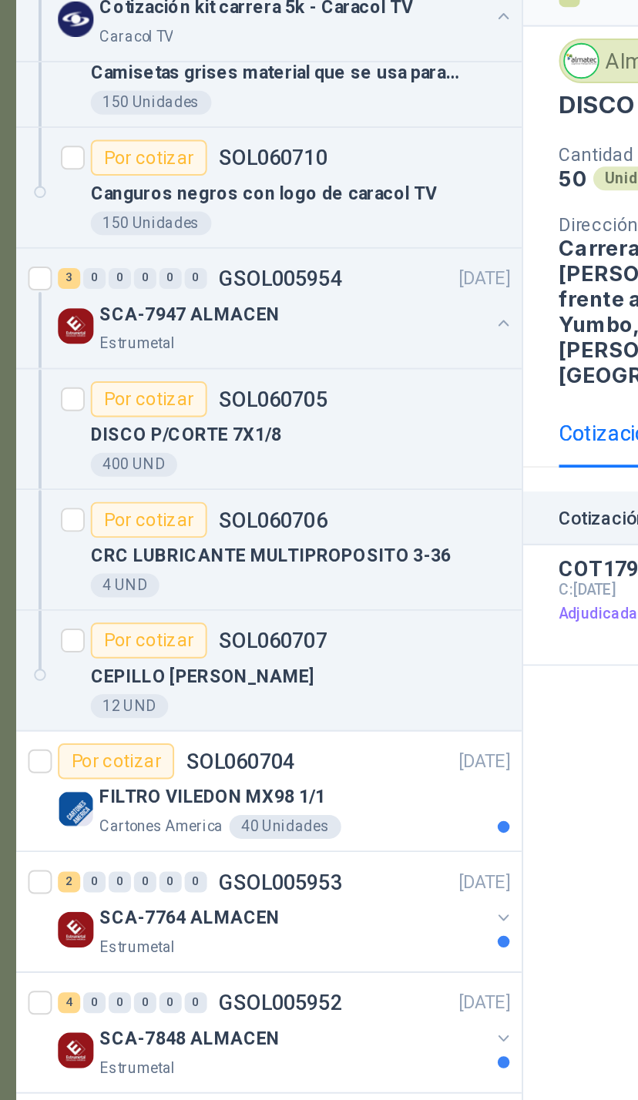
click at [304, 590] on button "button" at bounding box center [310, 596] width 12 height 12
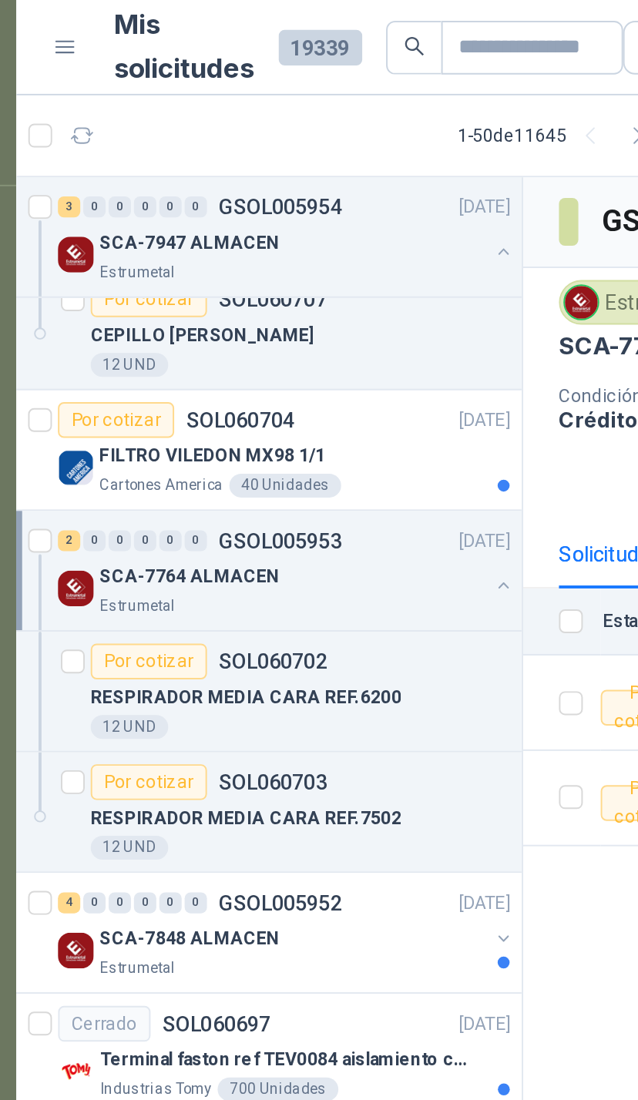
scroll to position [5816, 0]
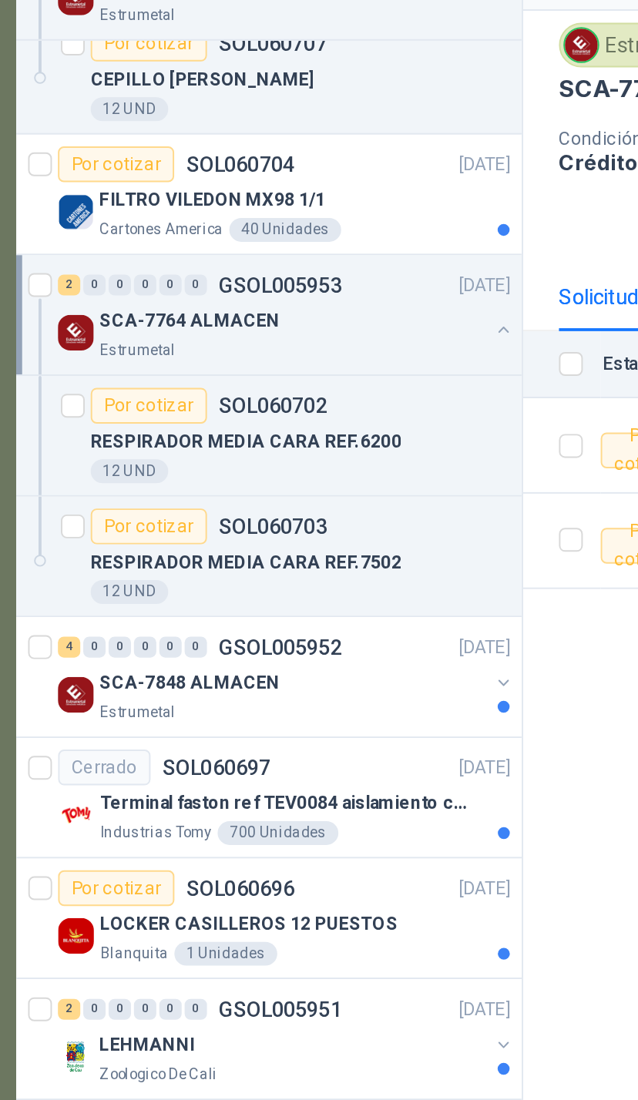
click at [304, 480] on button "button" at bounding box center [310, 486] width 12 height 12
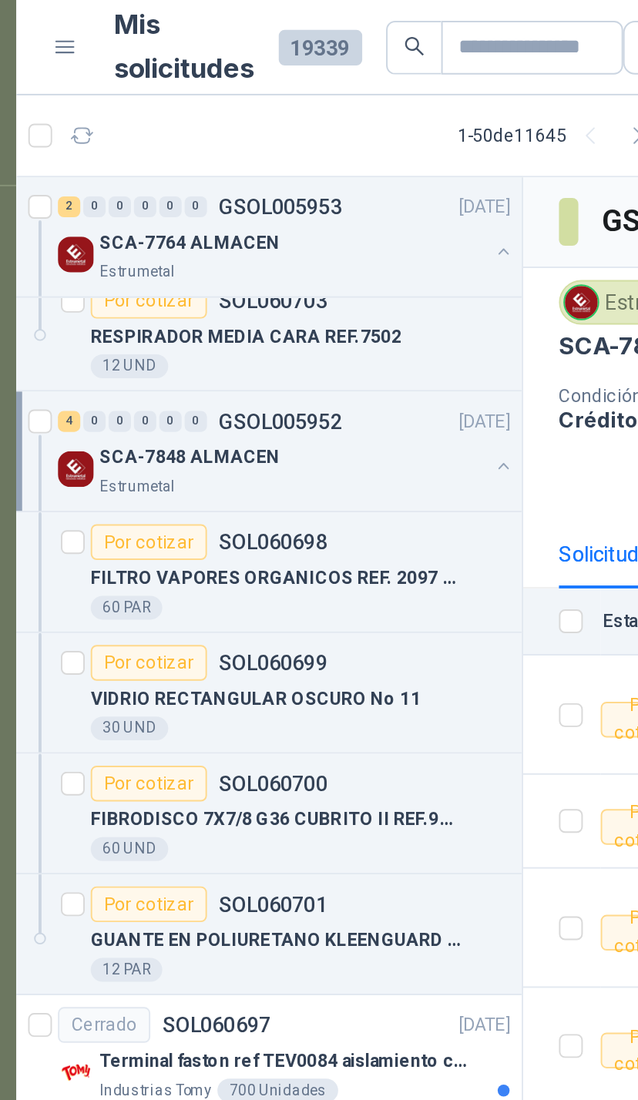
scroll to position [6065, 0]
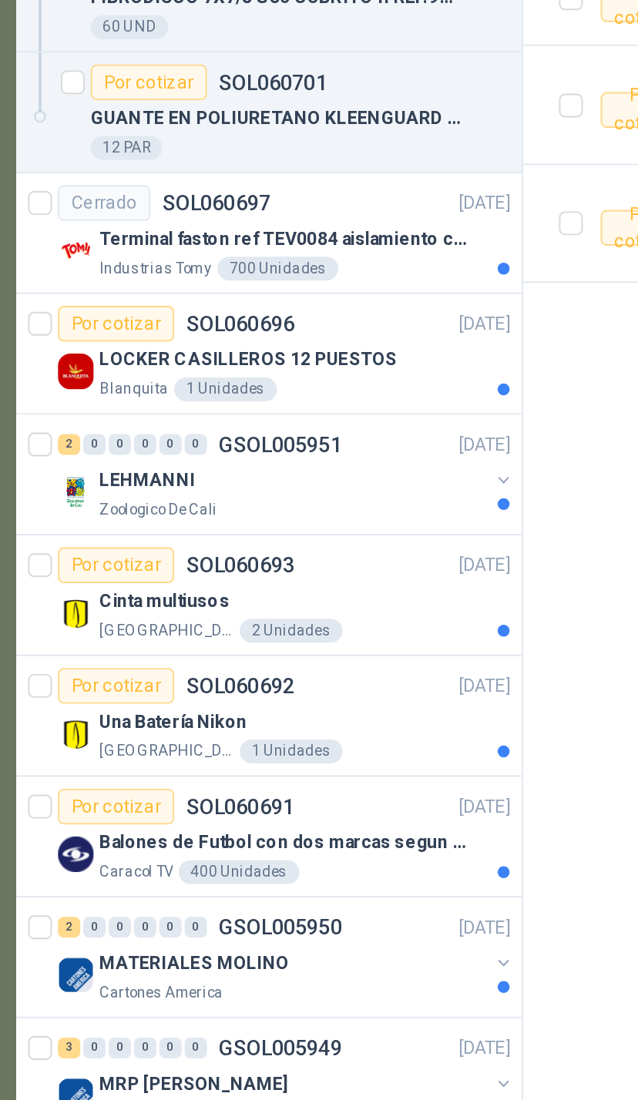
click at [304, 667] on button "button" at bounding box center [310, 673] width 12 height 12
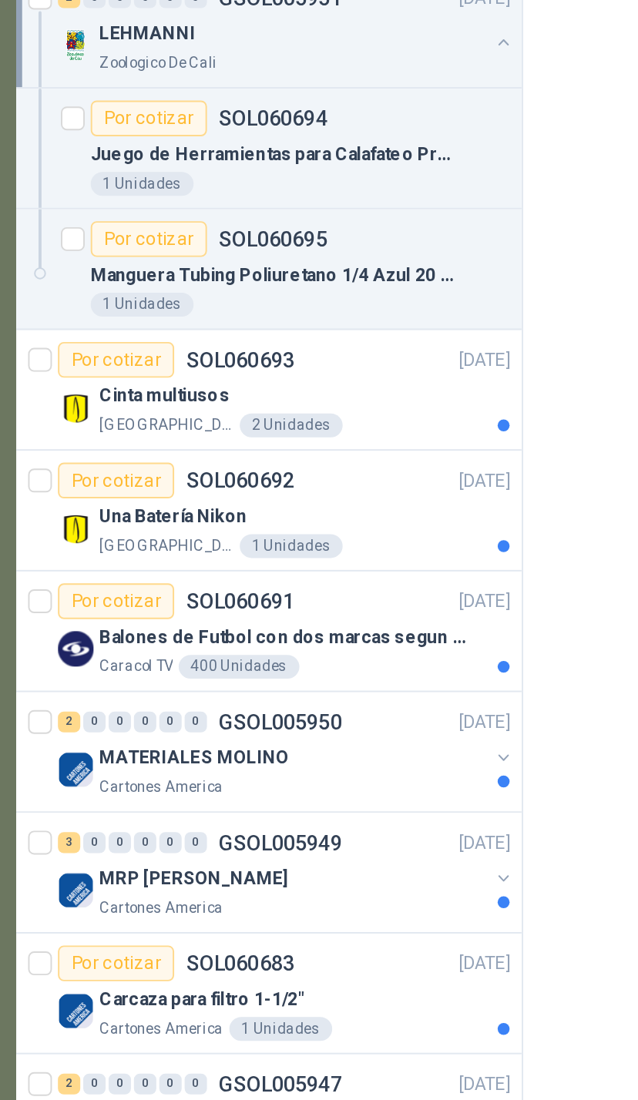
scroll to position [179, 0]
click at [304, 917] on div at bounding box center [310, 929] width 12 height 25
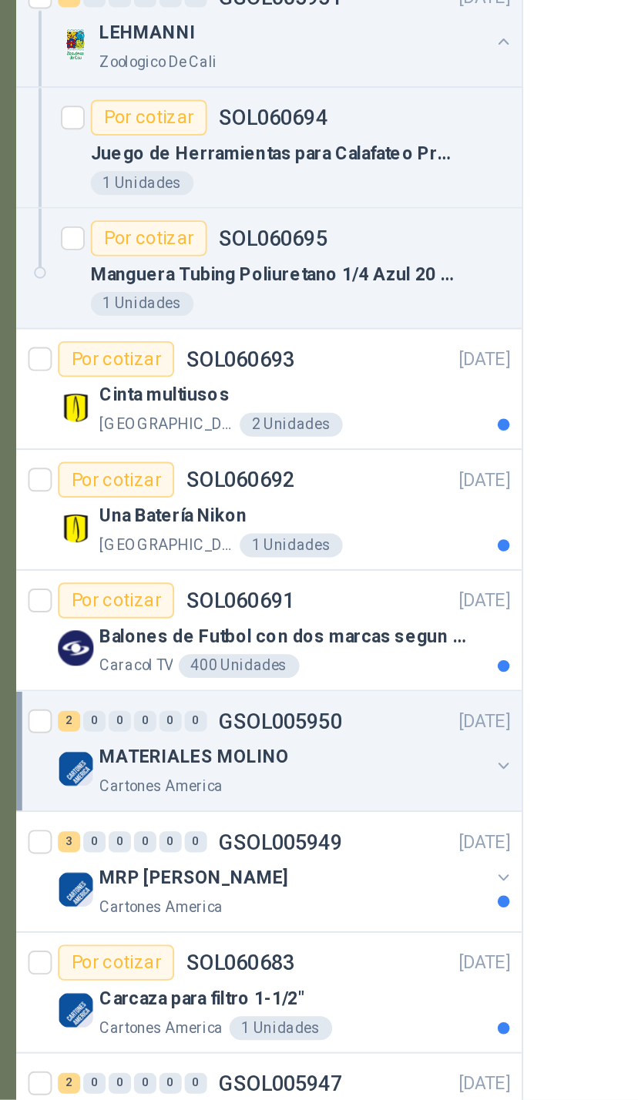
scroll to position [179, 0]
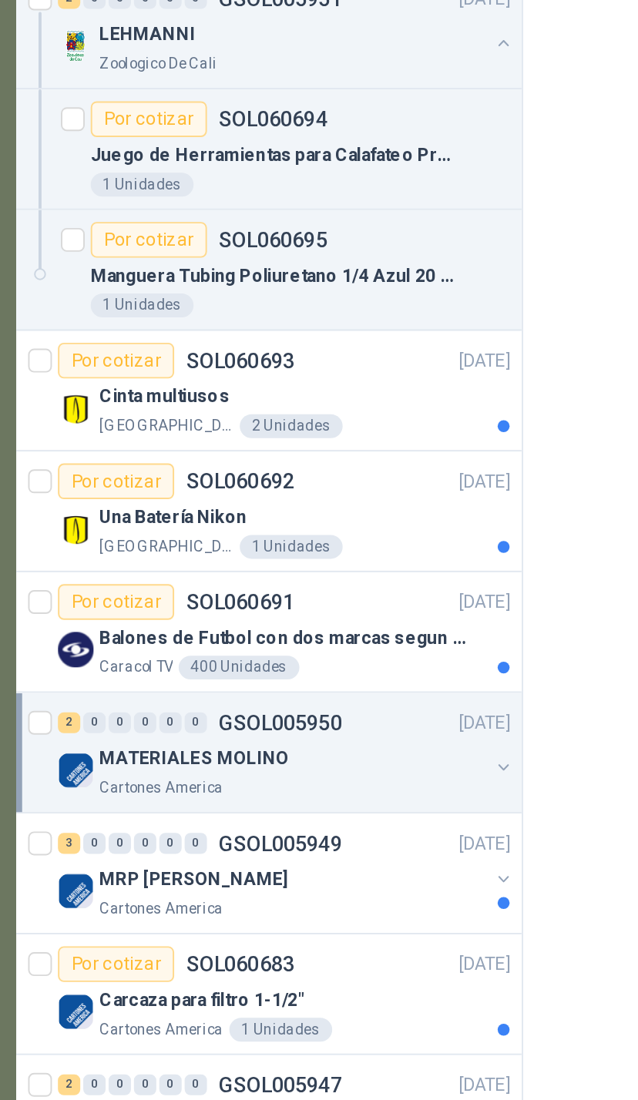
click at [304, 921] on button "button" at bounding box center [310, 927] width 12 height 12
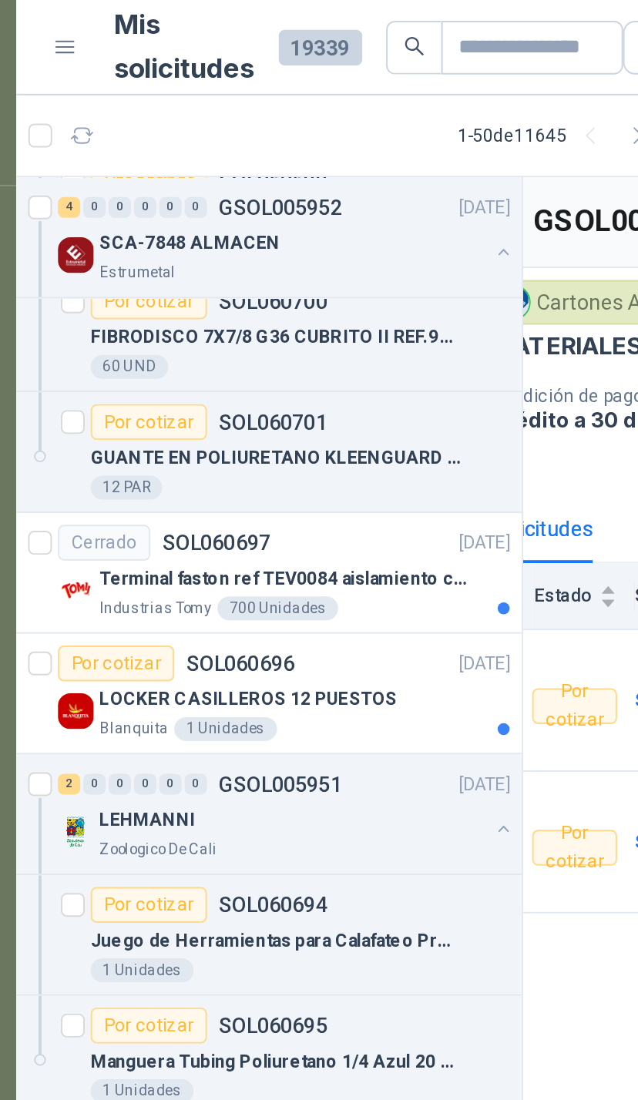
scroll to position [0, 34]
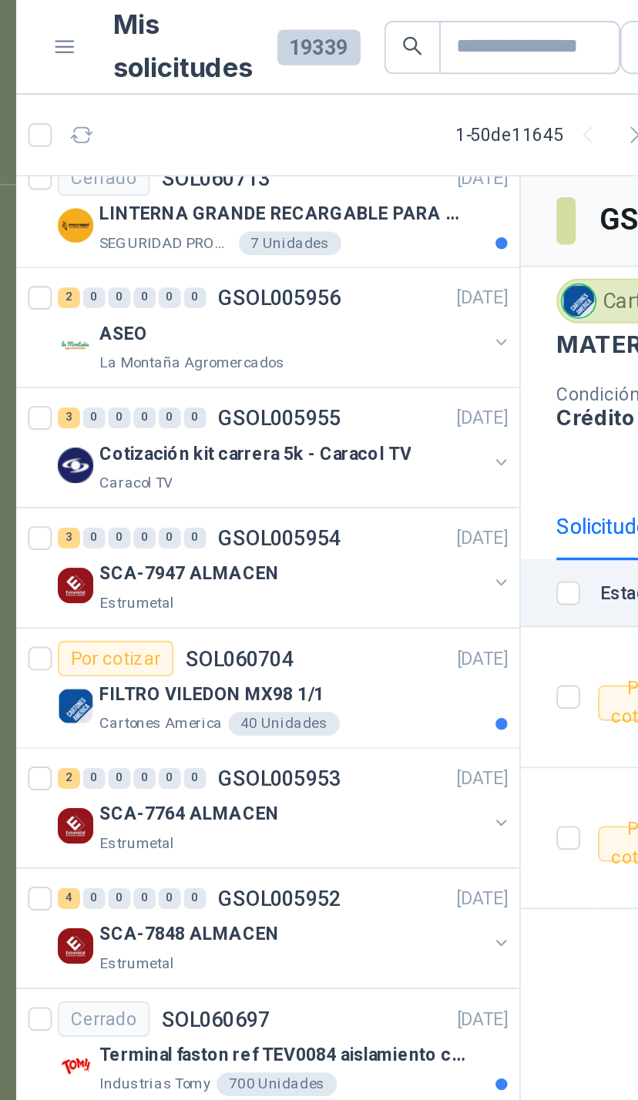
scroll to position [1948, 0]
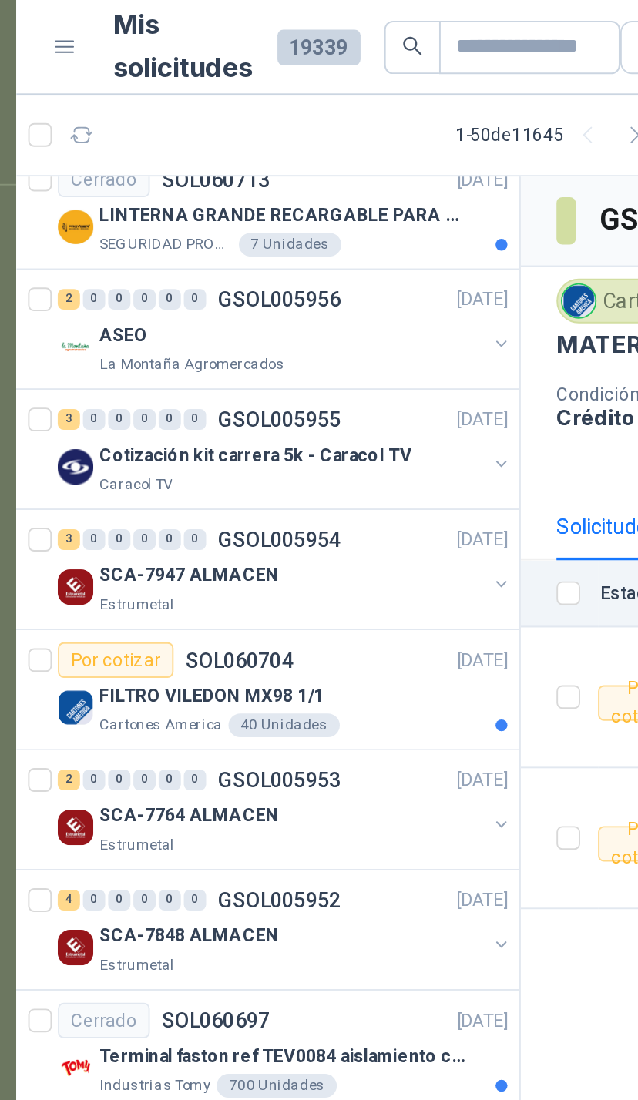
click at [304, 240] on button "button" at bounding box center [310, 241] width 12 height 12
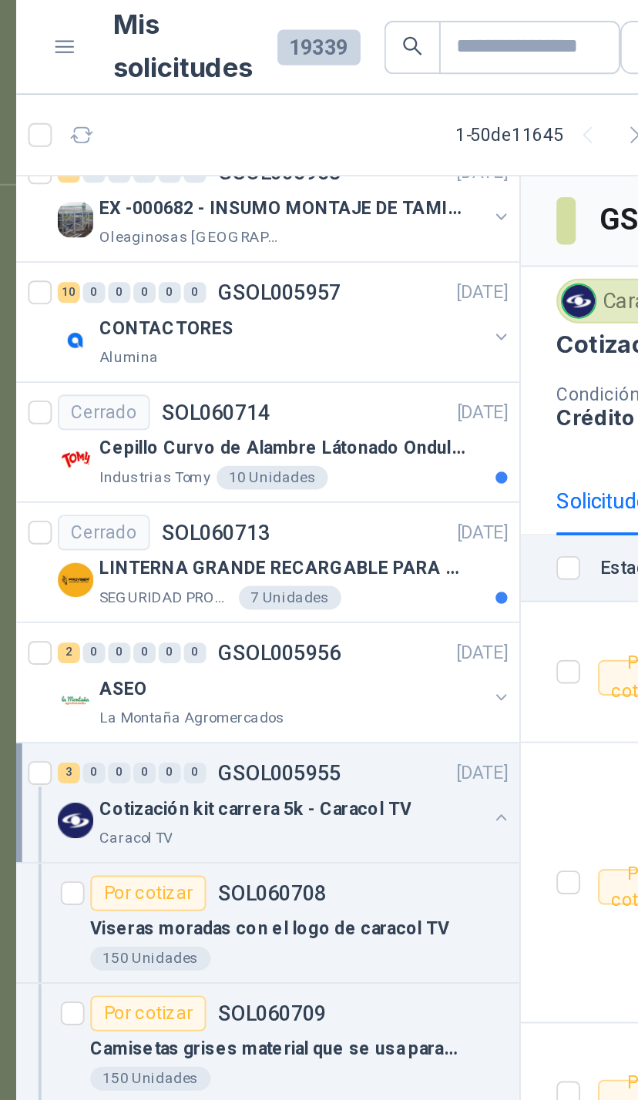
scroll to position [1764, 0]
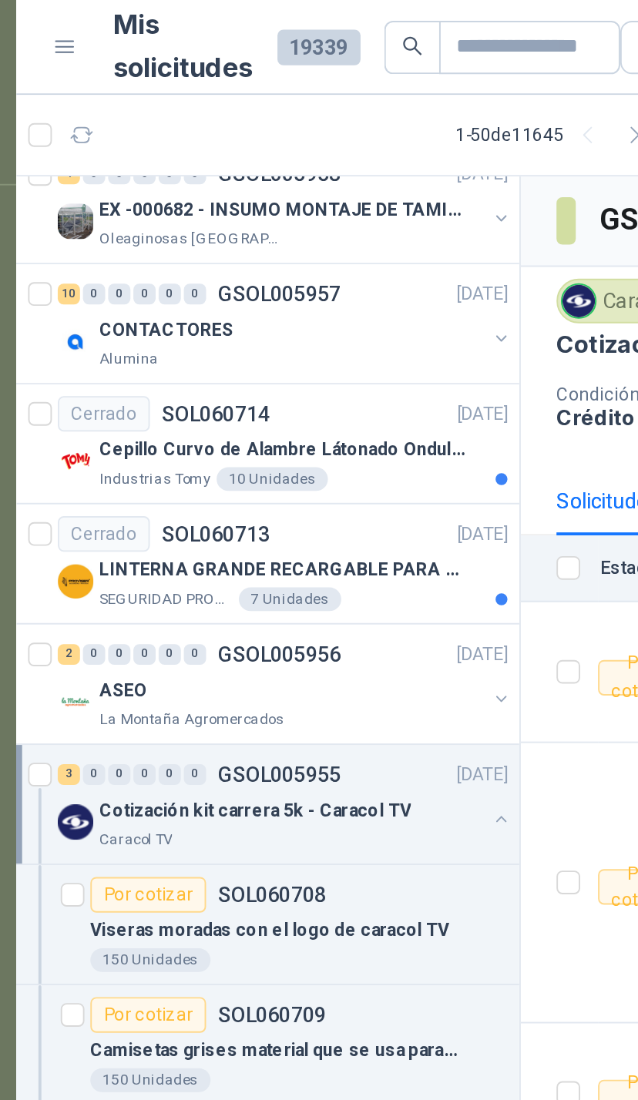
click at [304, 363] on button "button" at bounding box center [310, 363] width 12 height 12
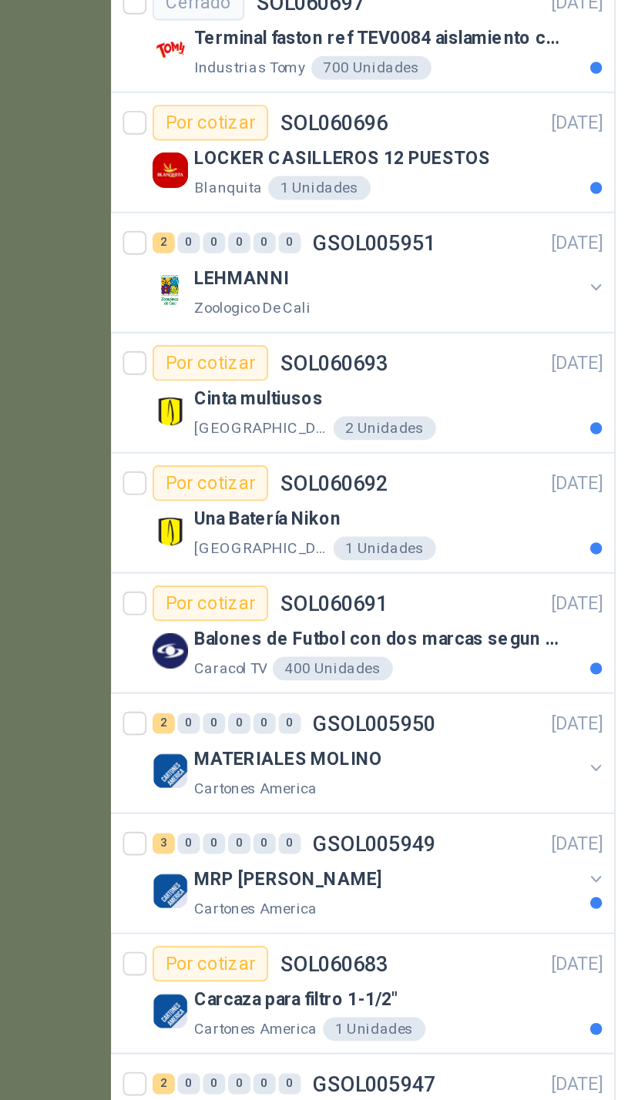
scroll to position [179, 0]
